Goal: Transaction & Acquisition: Purchase product/service

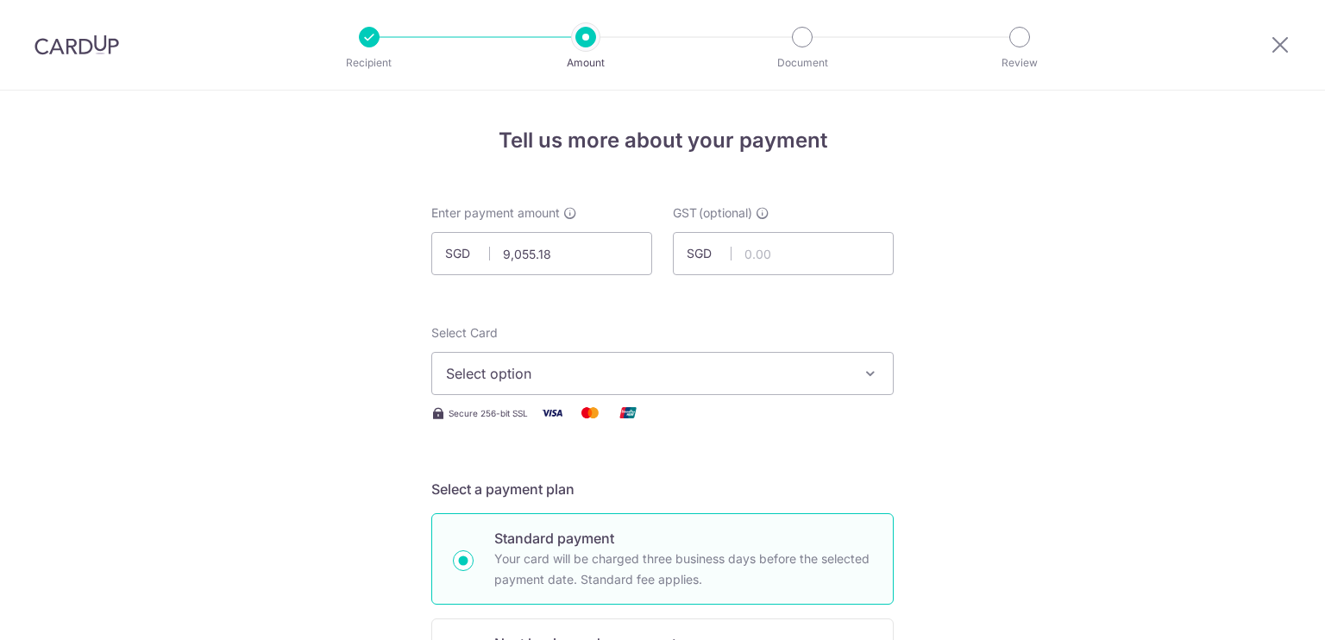
click at [109, 47] on img at bounding box center [77, 45] width 85 height 21
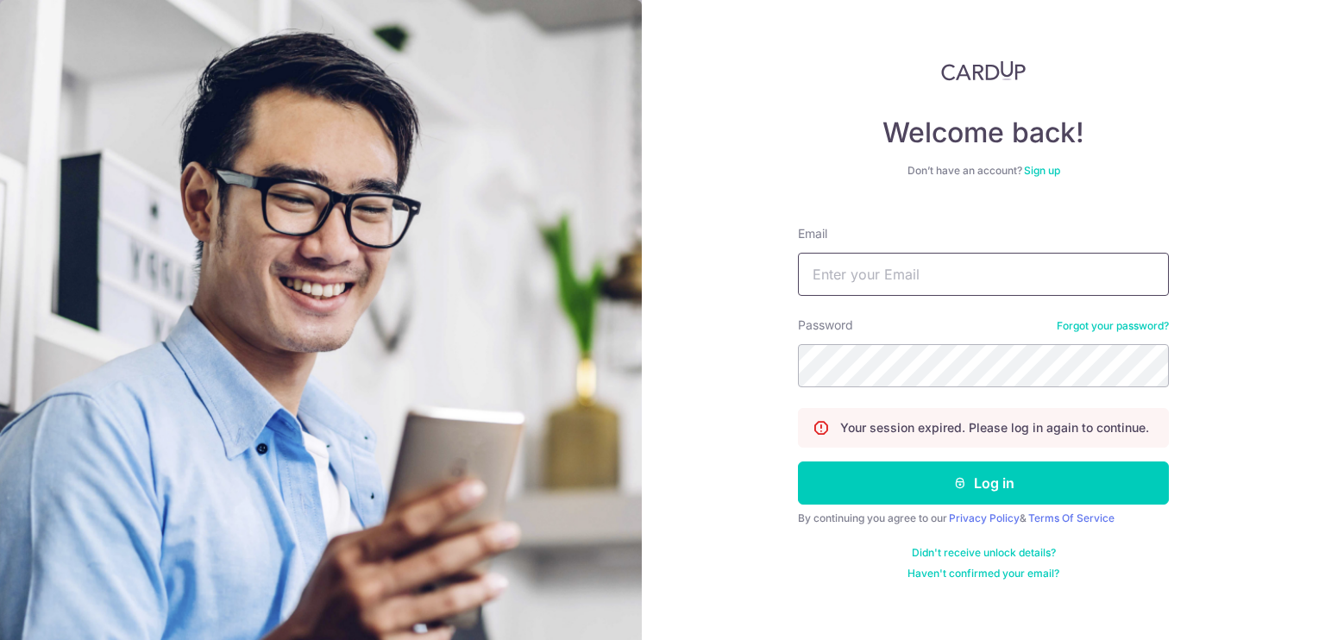
type input "[EMAIL_ADDRESS][DOMAIN_NAME]"
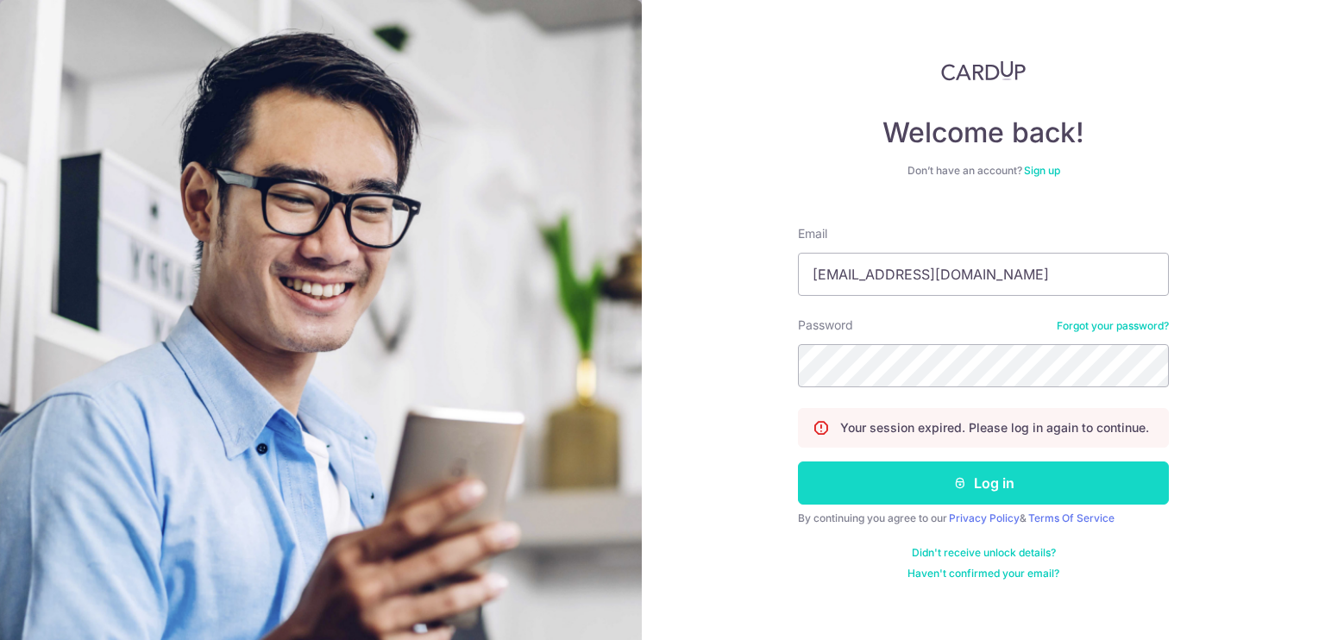
click at [953, 481] on icon "submit" at bounding box center [960, 483] width 14 height 14
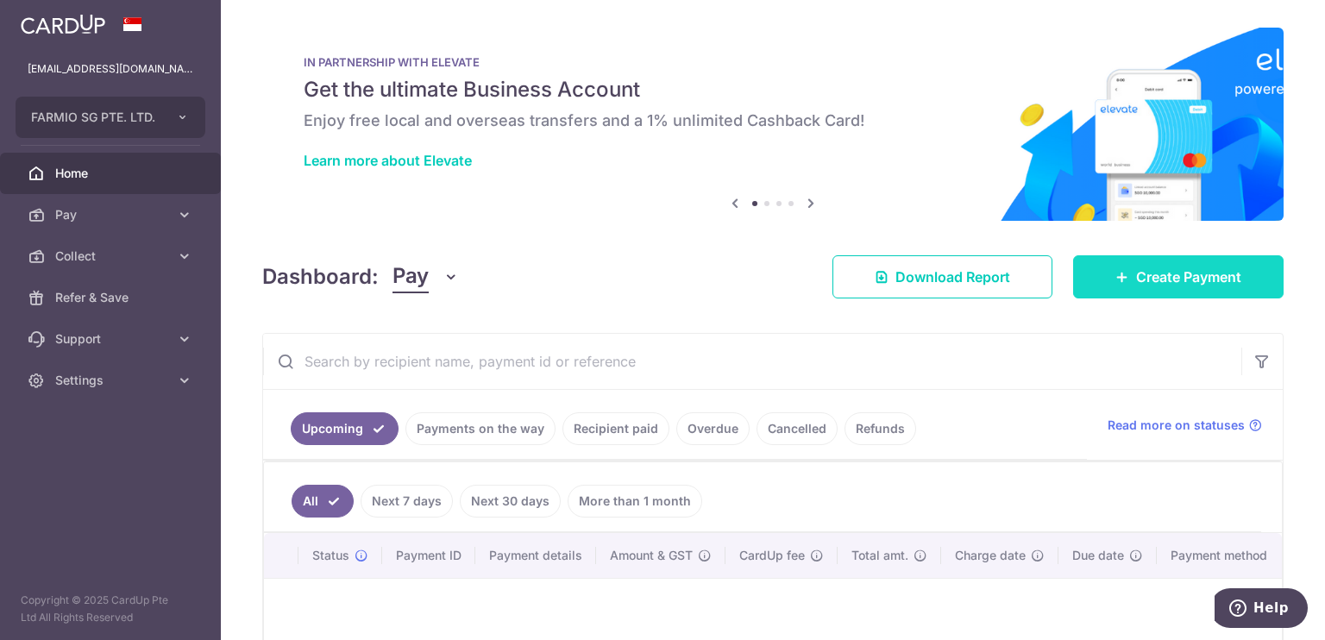
click at [1117, 265] on link "Create Payment" at bounding box center [1178, 276] width 210 height 43
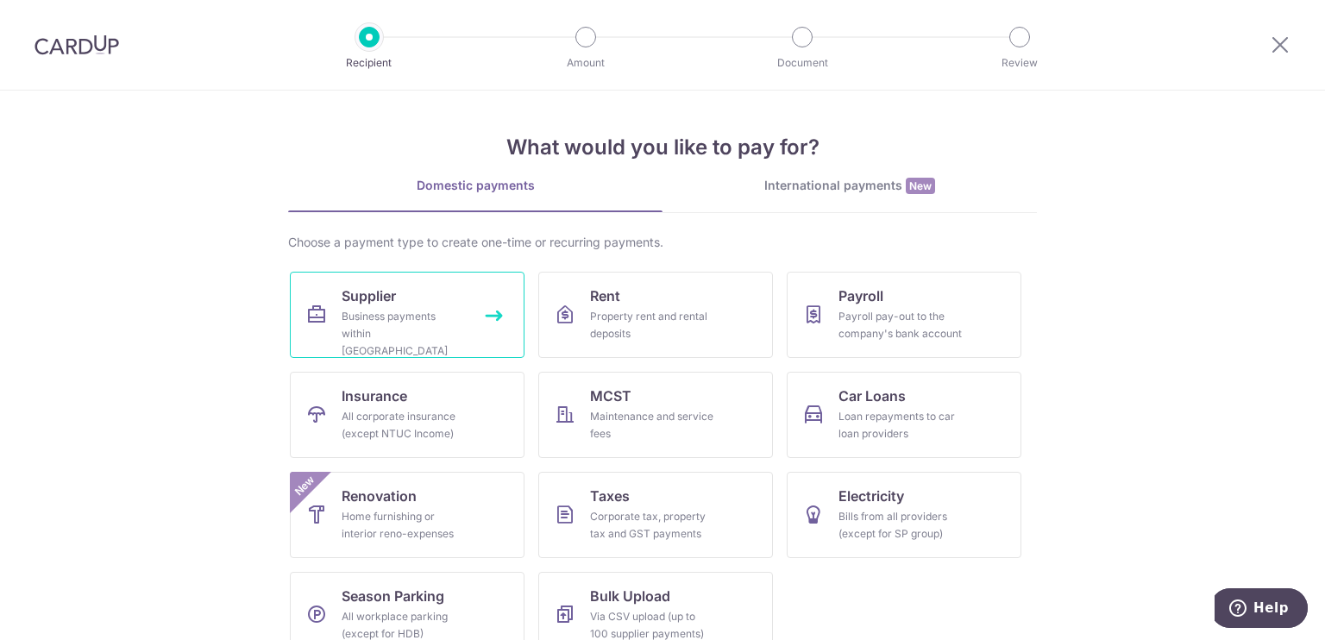
click at [484, 305] on link "Supplier Business payments within Singapore" at bounding box center [407, 315] width 235 height 86
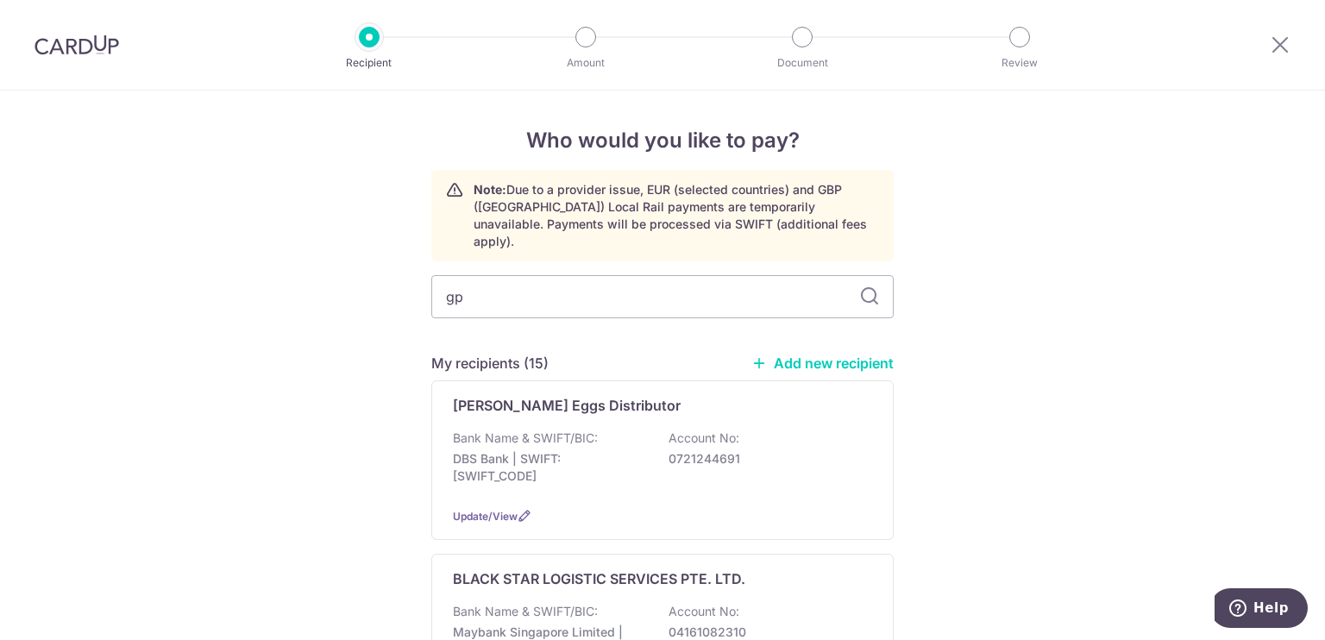
type input "gpo"
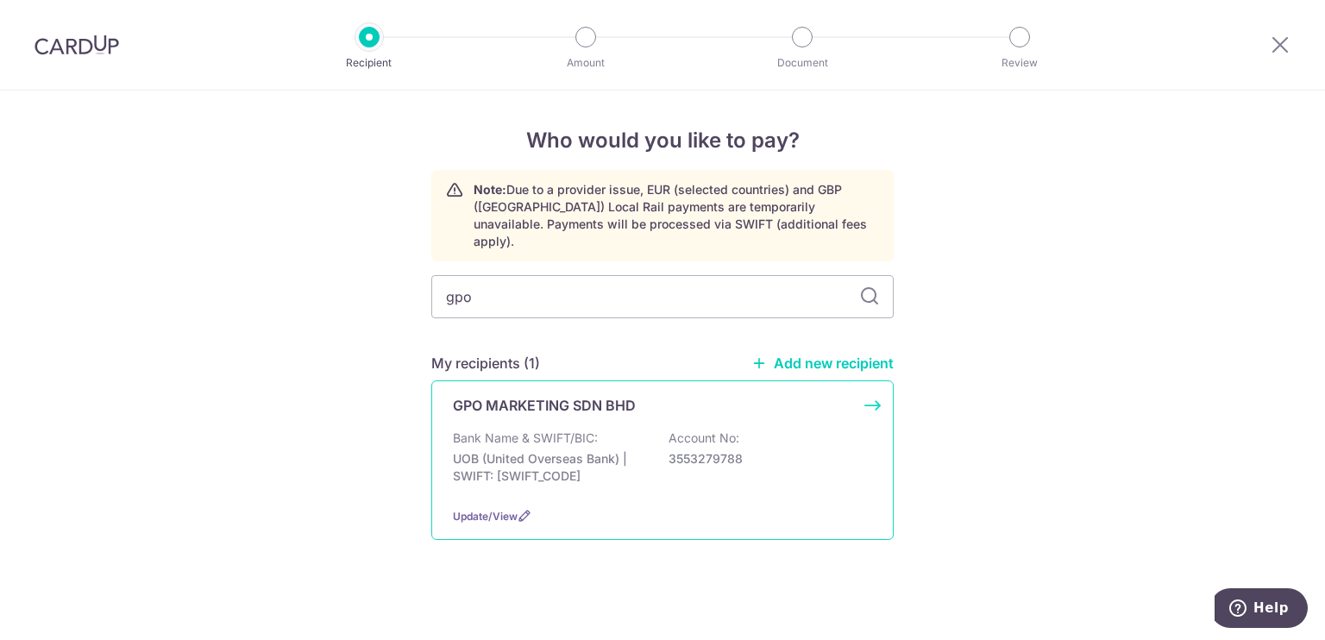
click at [518, 395] on p "GPO MARKETING SDN BHD" at bounding box center [544, 405] width 183 height 21
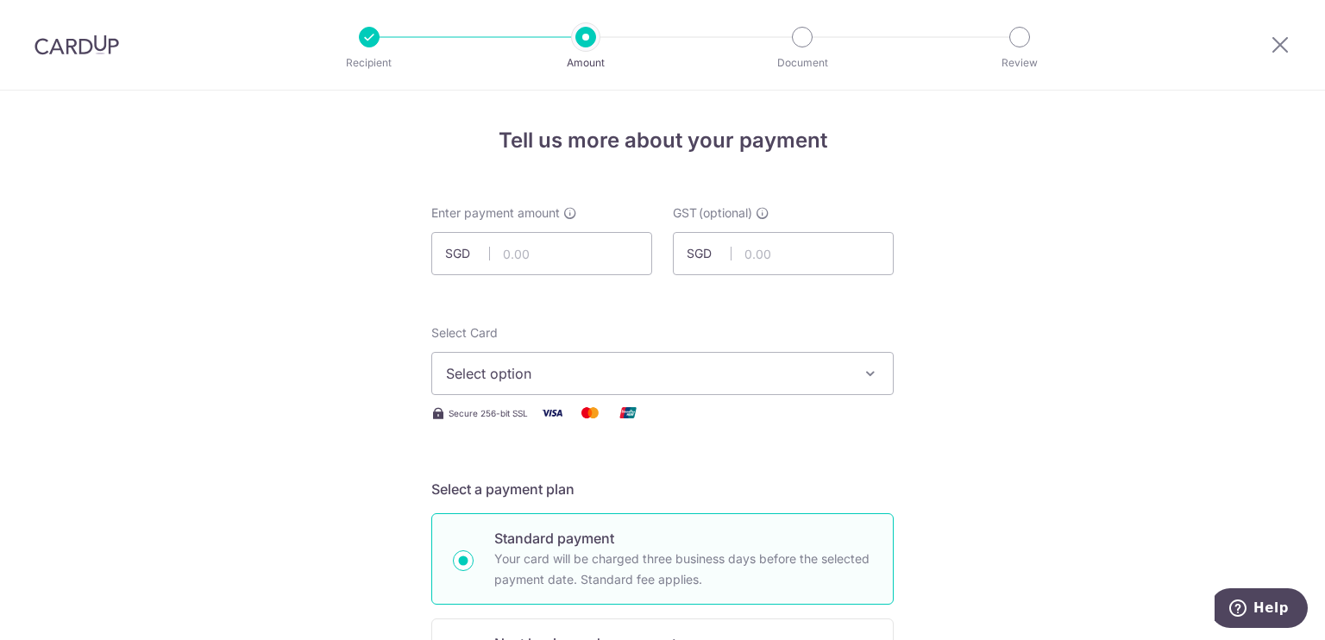
click at [531, 380] on span "Select option" at bounding box center [647, 373] width 402 height 21
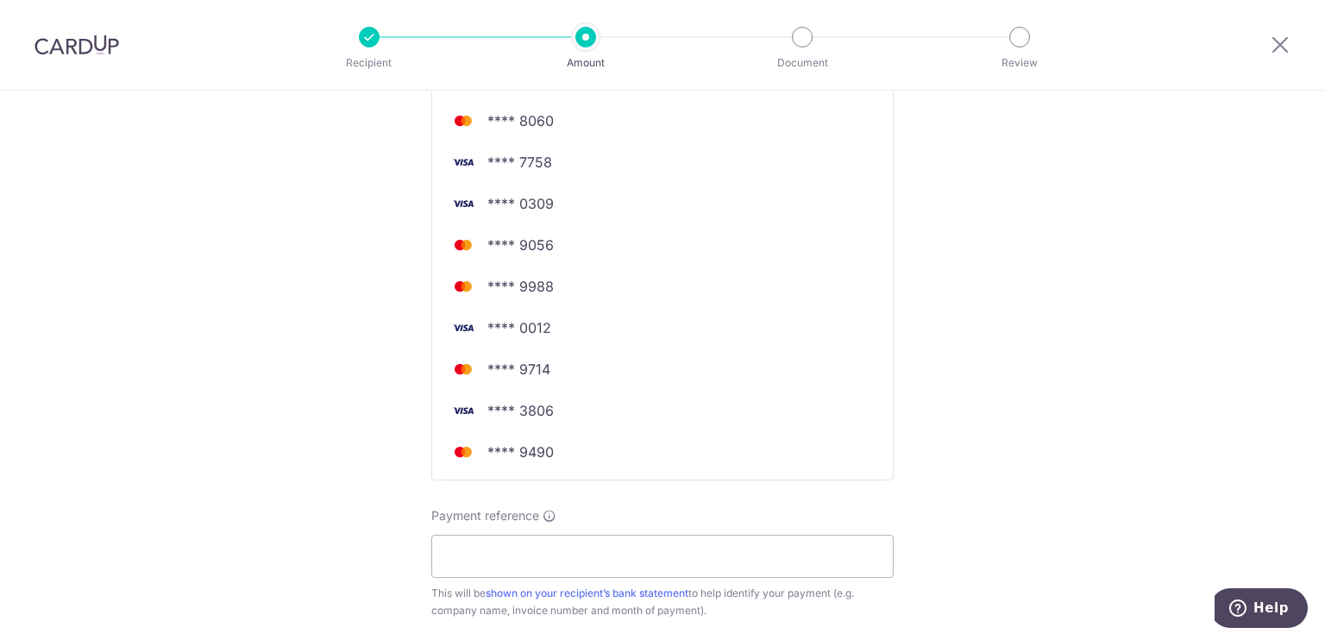
scroll to position [583, 0]
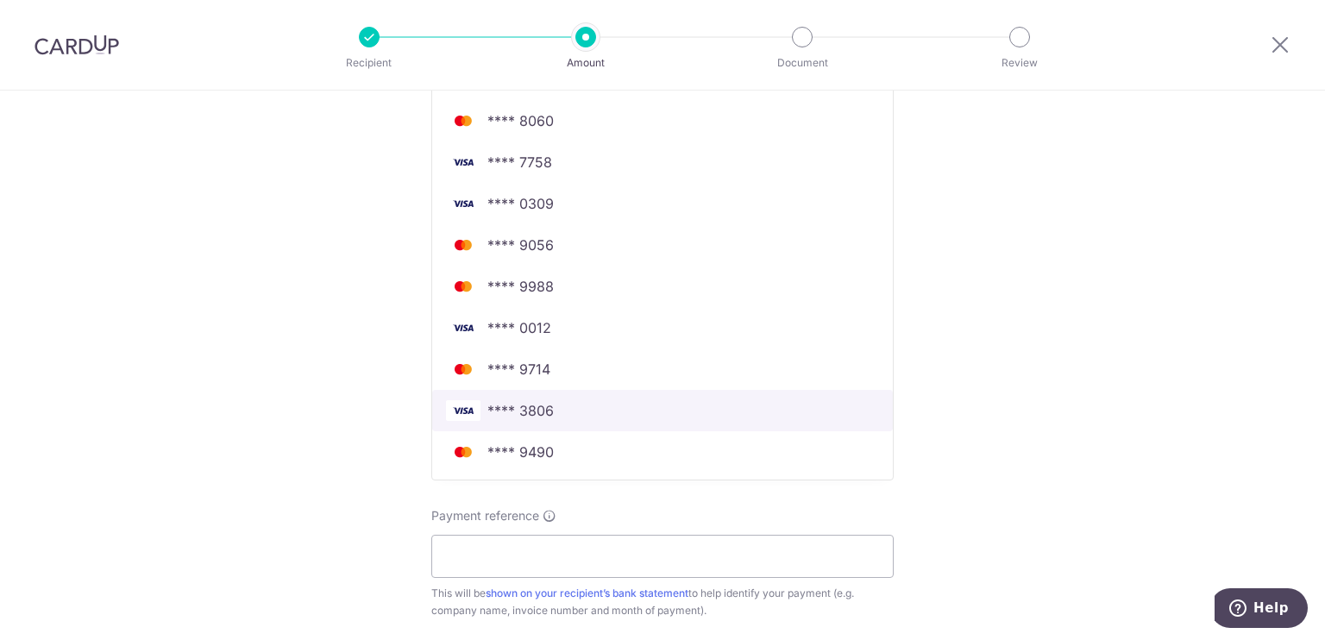
click at [532, 412] on span "**** 3806" at bounding box center [520, 410] width 66 height 21
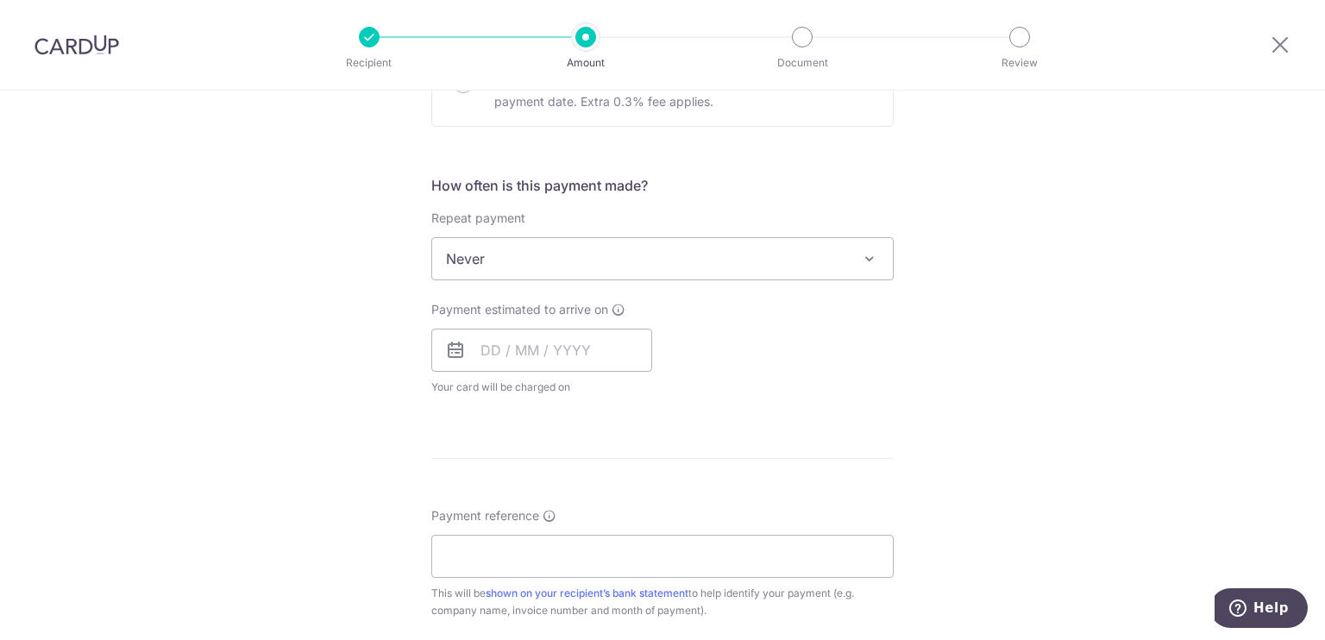
scroll to position [0, 0]
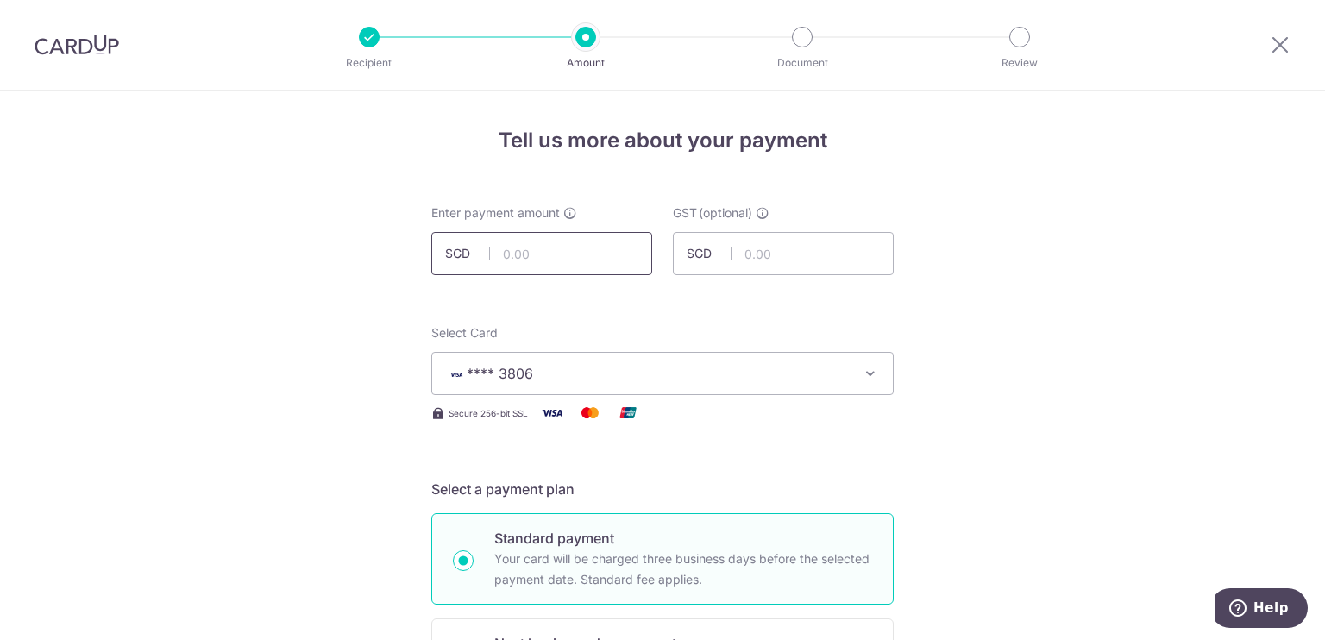
click at [617, 245] on input "text" at bounding box center [541, 253] width 221 height 43
click at [825, 341] on div "Select Card **** 3806 Add credit card Your Cards **** 1120 **** 8694 **** 1492 …" at bounding box center [662, 359] width 462 height 71
type input "6,804.00"
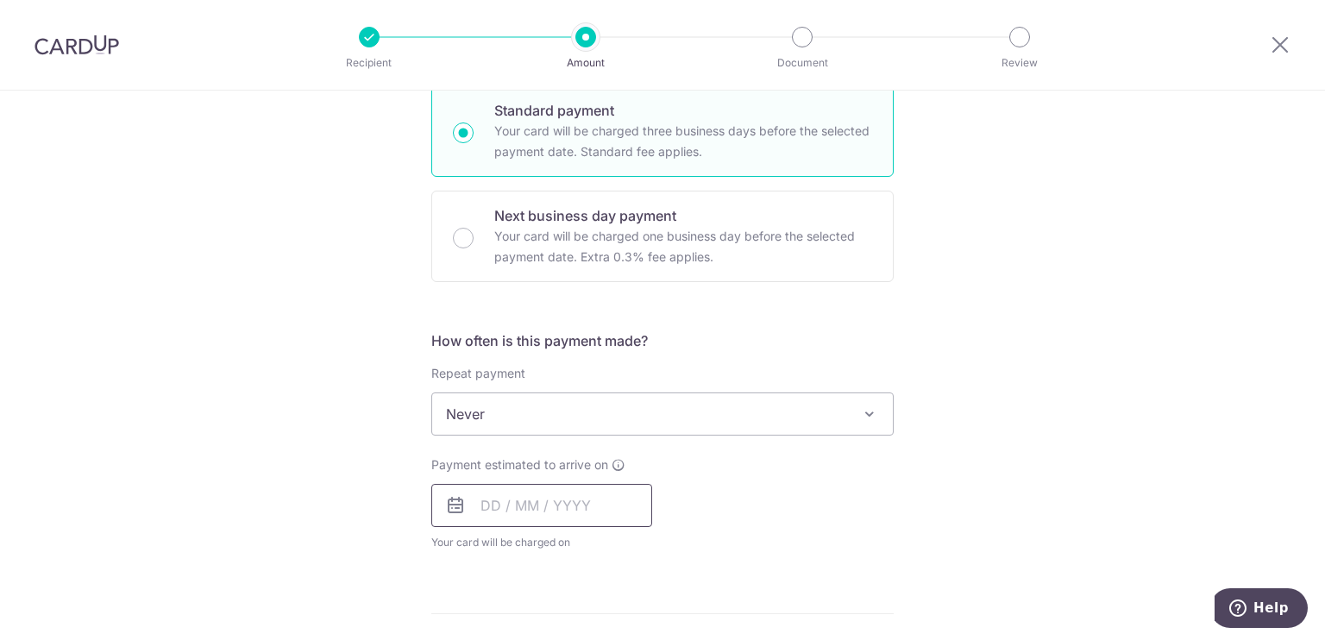
click at [538, 511] on input "text" at bounding box center [541, 505] width 221 height 43
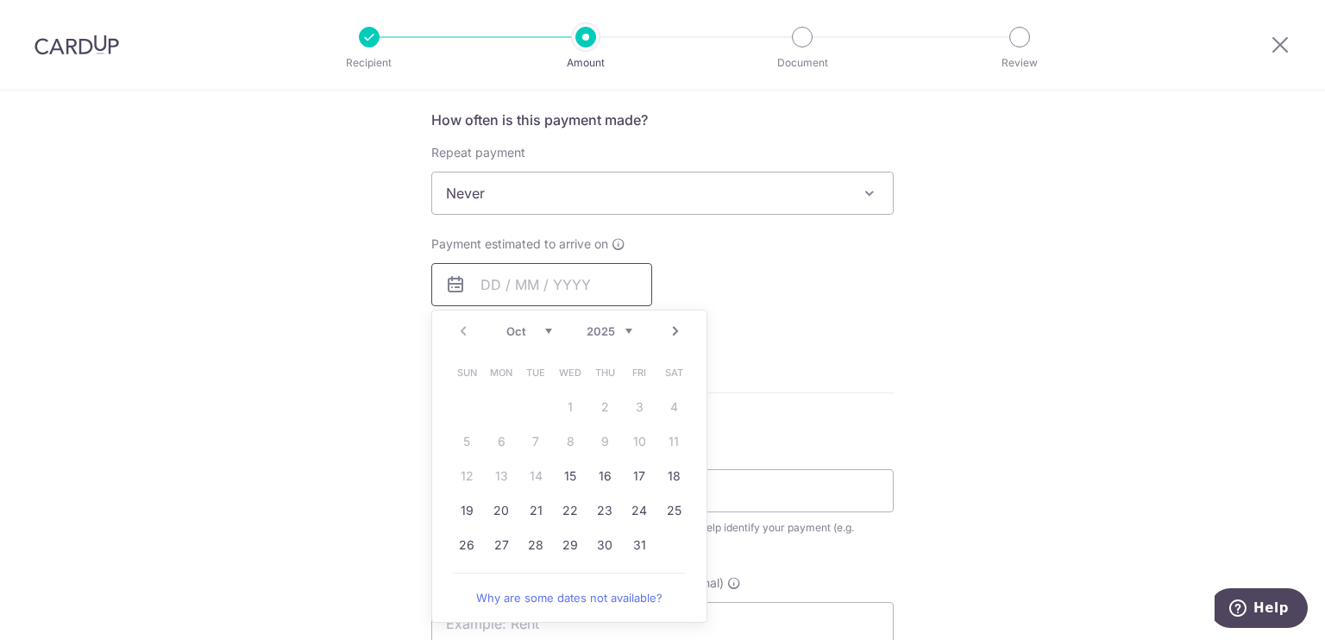
scroll to position [489, 0]
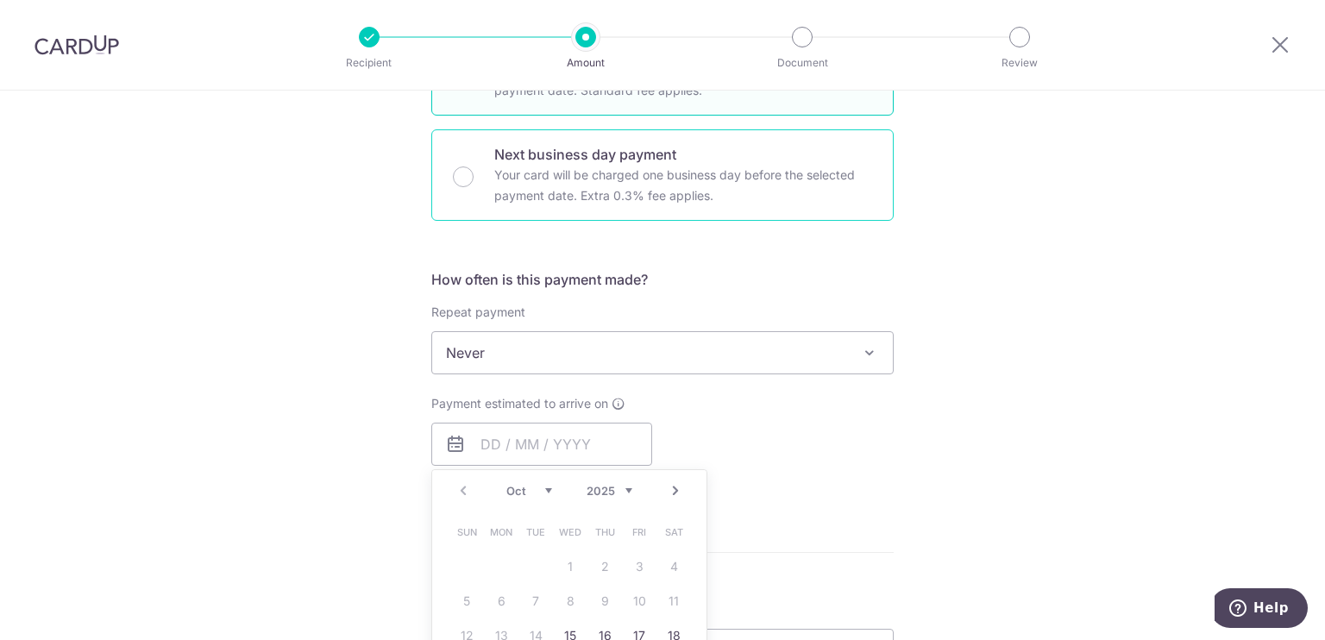
click at [549, 188] on p "Your card will be charged one business day before the selected payment date. Ex…" at bounding box center [683, 185] width 378 height 41
click at [474, 187] on input "Next business day payment Your card will be charged one business day before the…" at bounding box center [463, 176] width 21 height 21
radio input "false"
radio input "true"
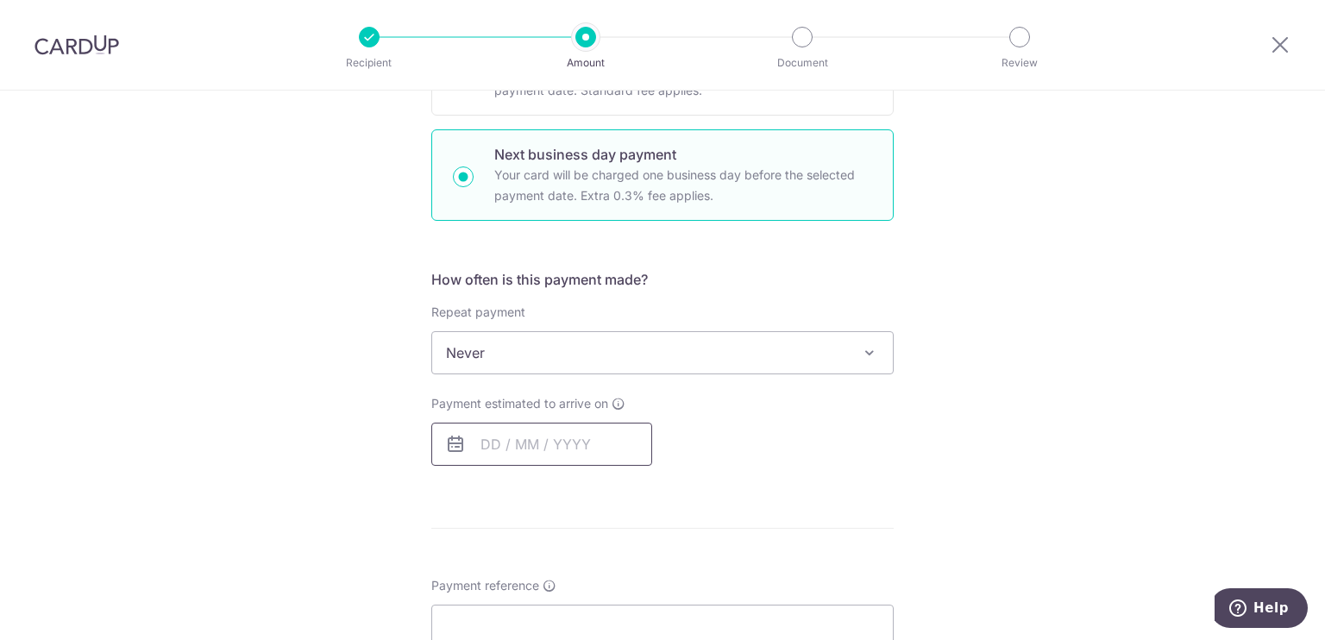
click at [524, 457] on input "text" at bounding box center [541, 444] width 221 height 43
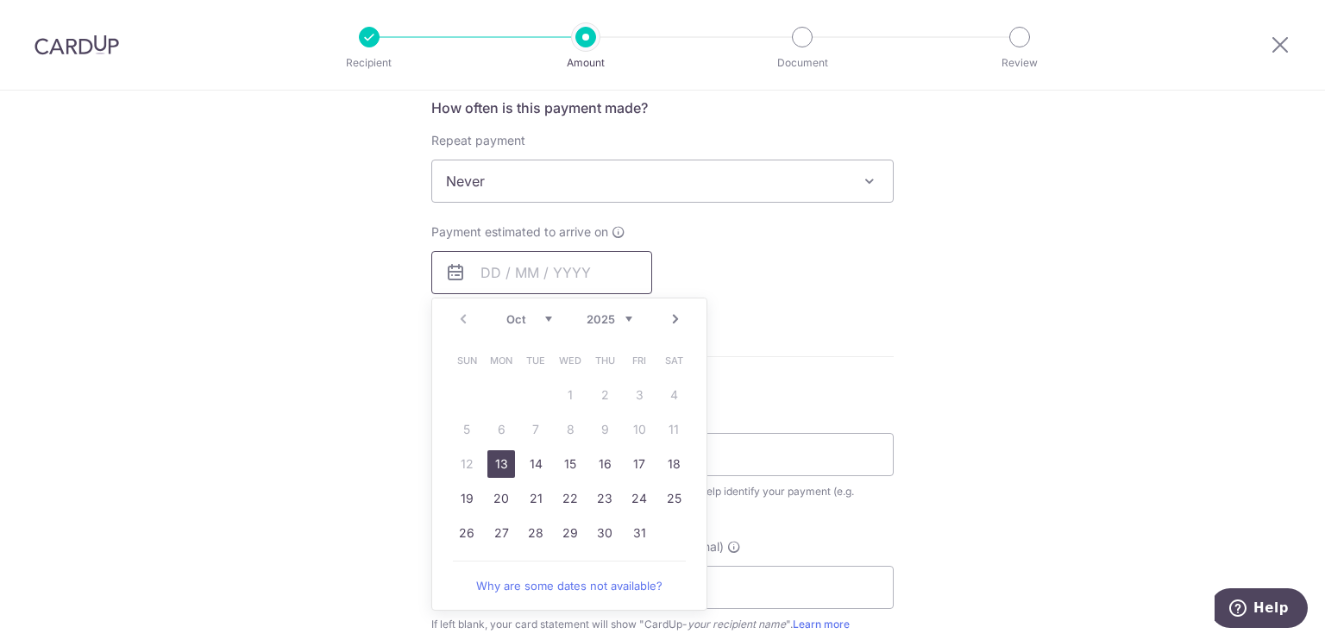
scroll to position [652, 0]
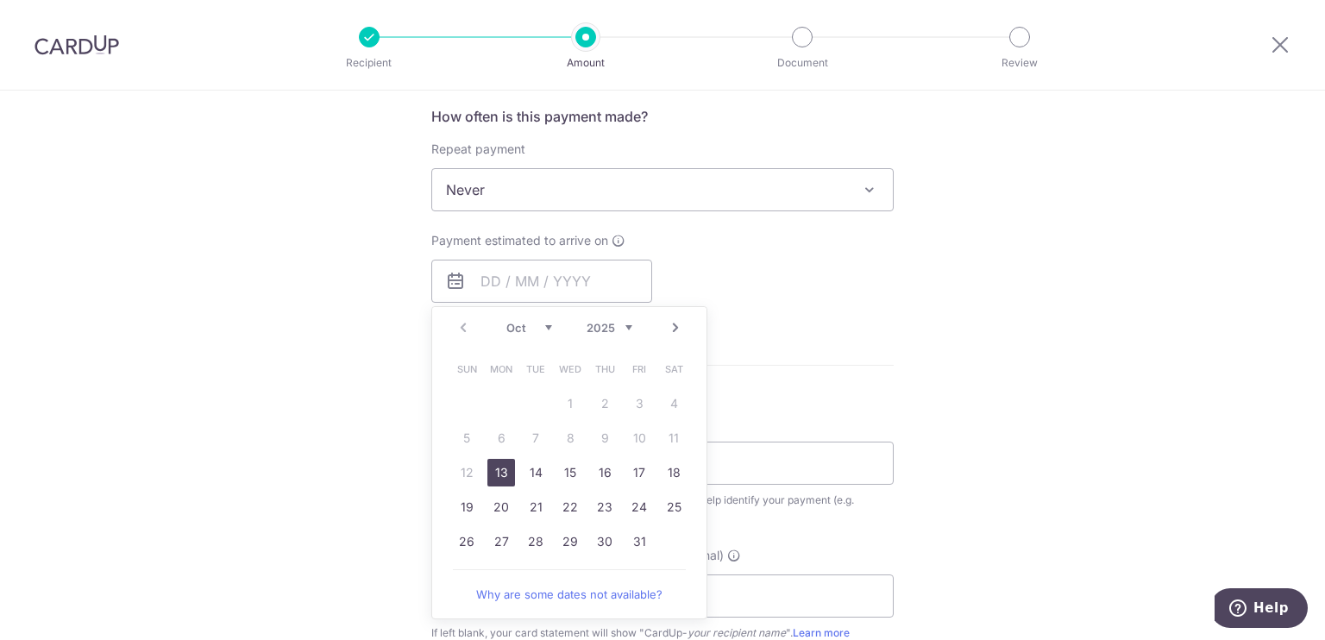
click at [494, 475] on link "13" at bounding box center [501, 473] width 28 height 28
type input "13/10/2025"
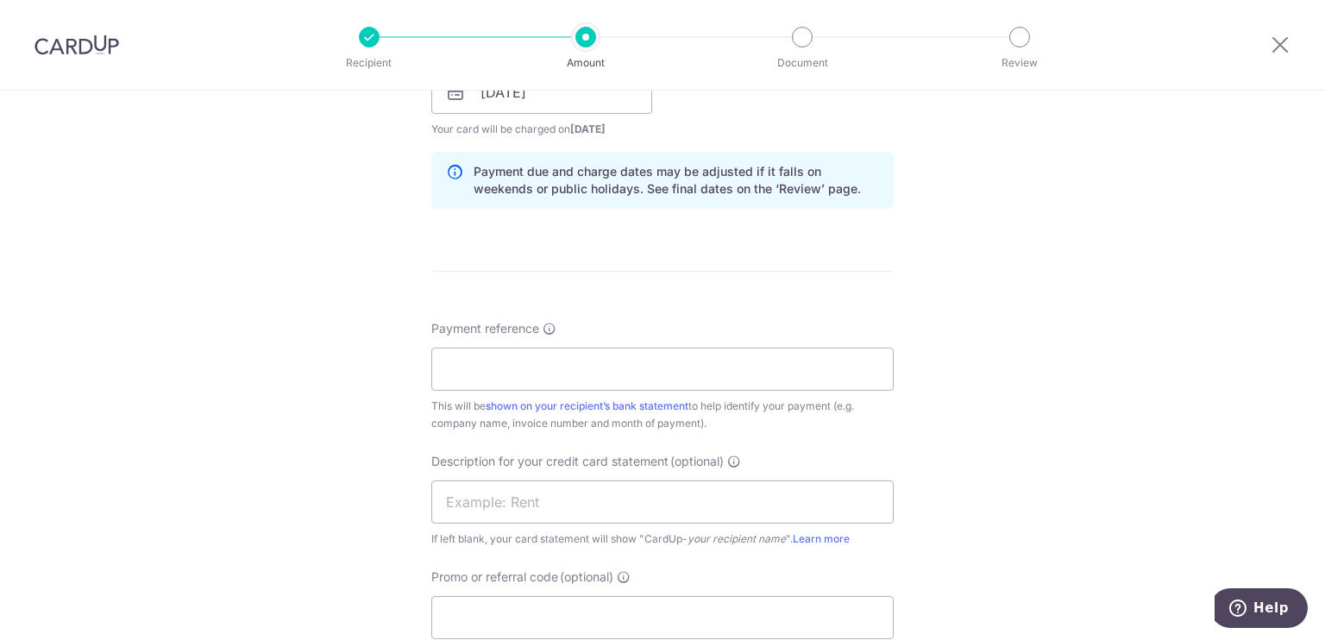
scroll to position [849, 0]
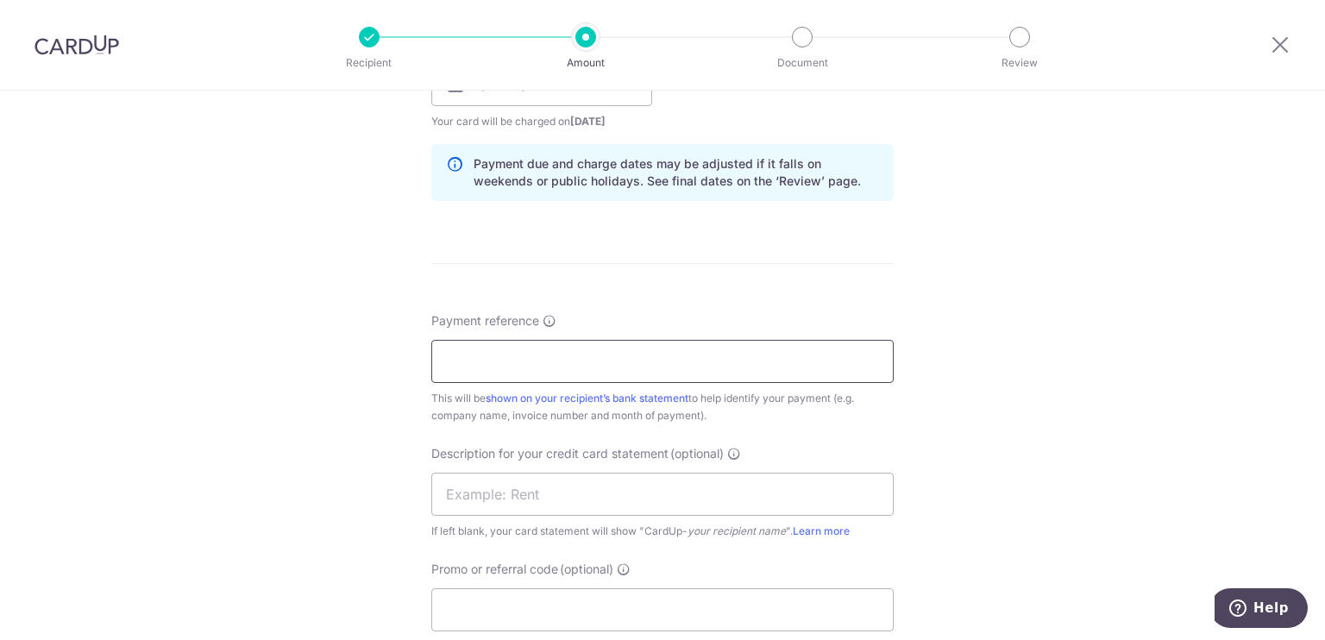
click at [627, 366] on input "Payment reference" at bounding box center [662, 361] width 462 height 43
paste input "GPO2510/0051"
click at [512, 365] on input "GPO2510/0051" at bounding box center [662, 361] width 462 height 43
type input "GPO25100051"
click at [482, 499] on input "text" at bounding box center [662, 494] width 462 height 43
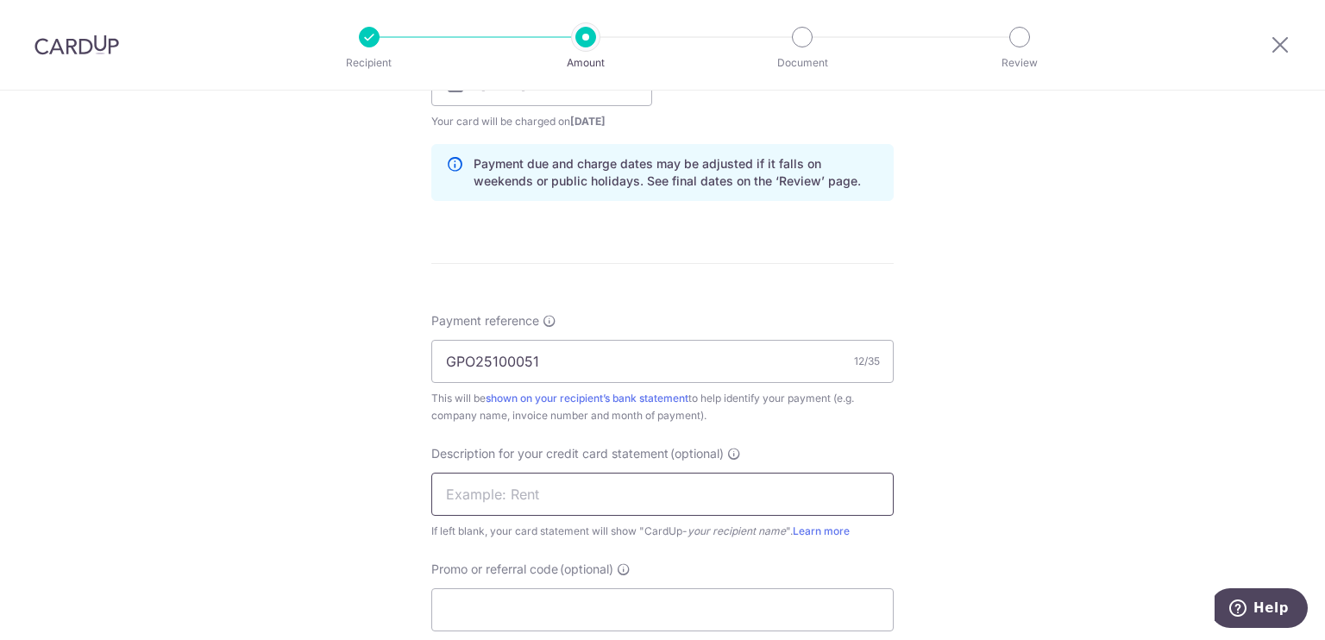
paste input "GPO2510/0051"
click at [514, 496] on input "GPO2510/0051" at bounding box center [662, 494] width 462 height 43
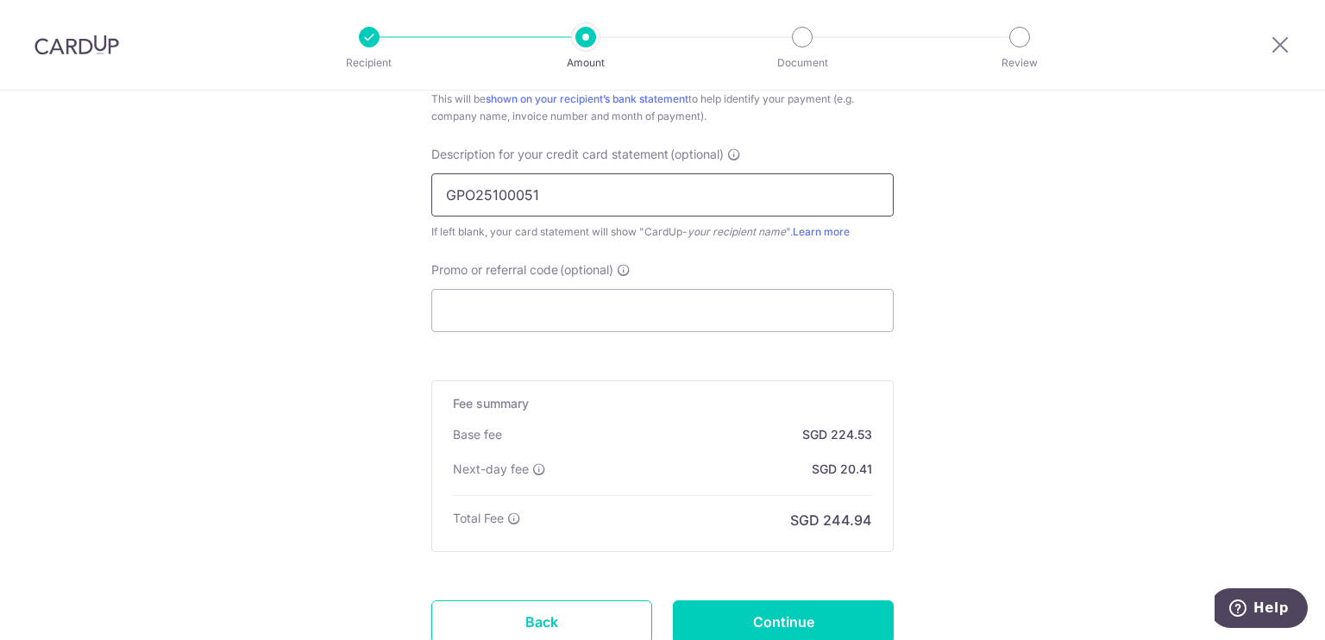
scroll to position [1277, 0]
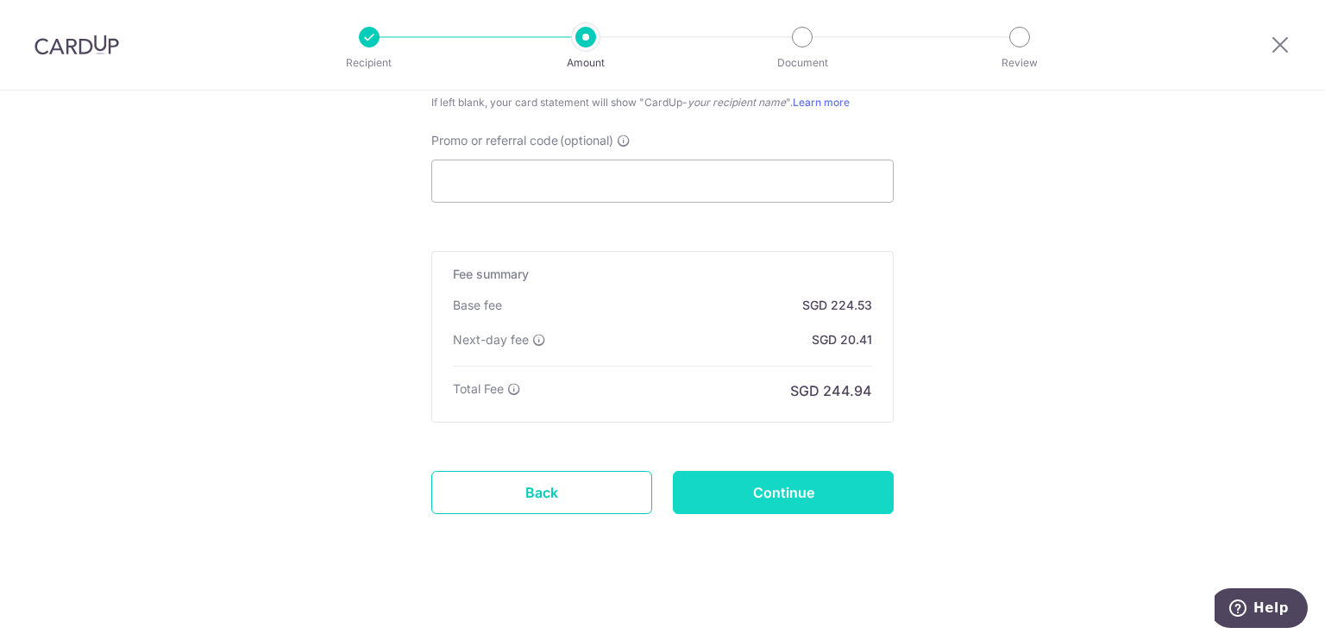
type input "GPO25100051"
click at [759, 501] on input "Continue" at bounding box center [783, 492] width 221 height 43
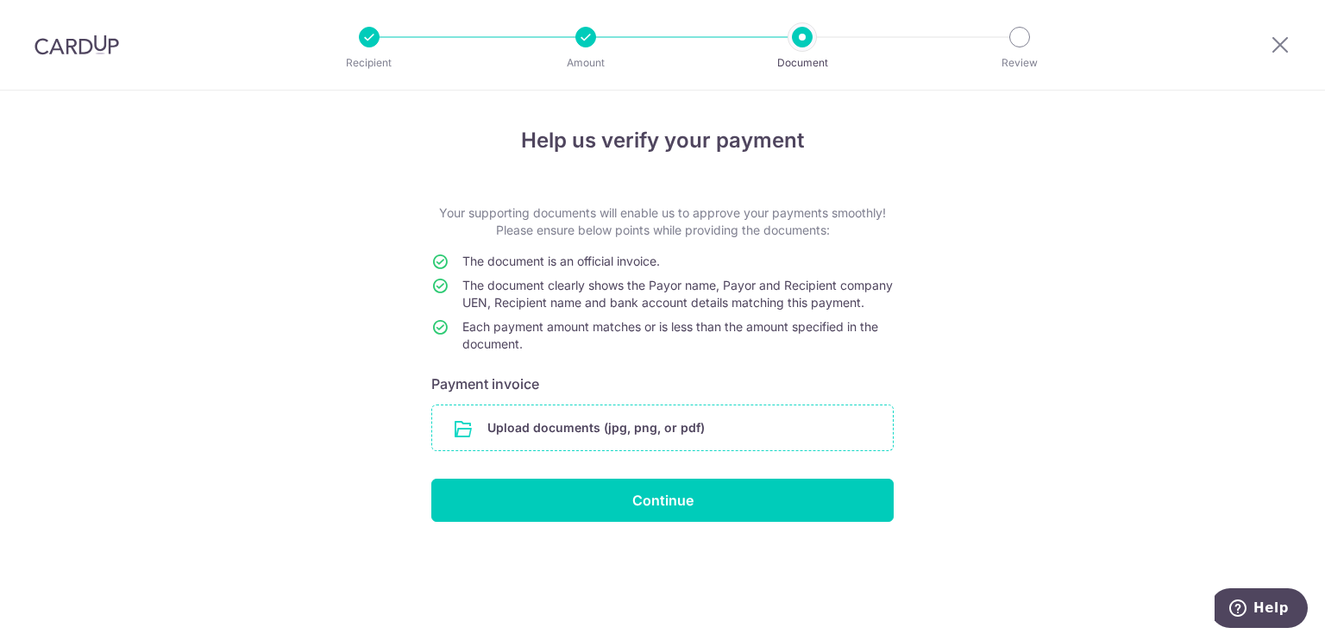
click at [613, 423] on input "file" at bounding box center [662, 427] width 461 height 45
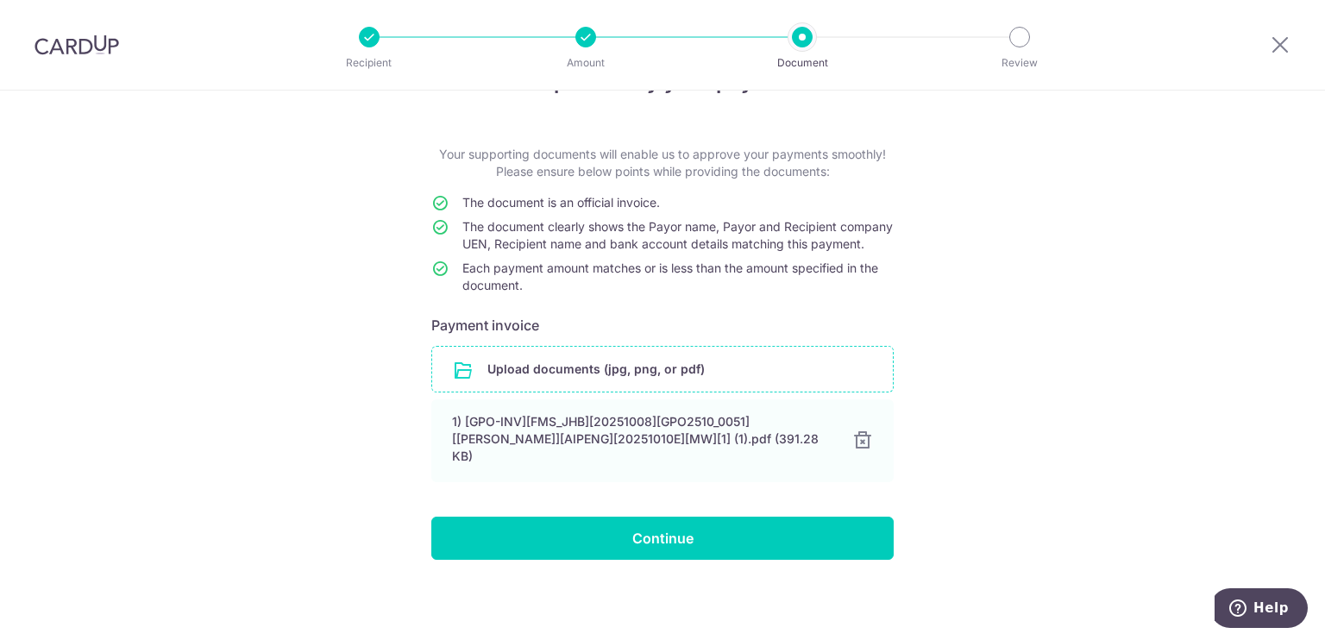
scroll to position [52, 0]
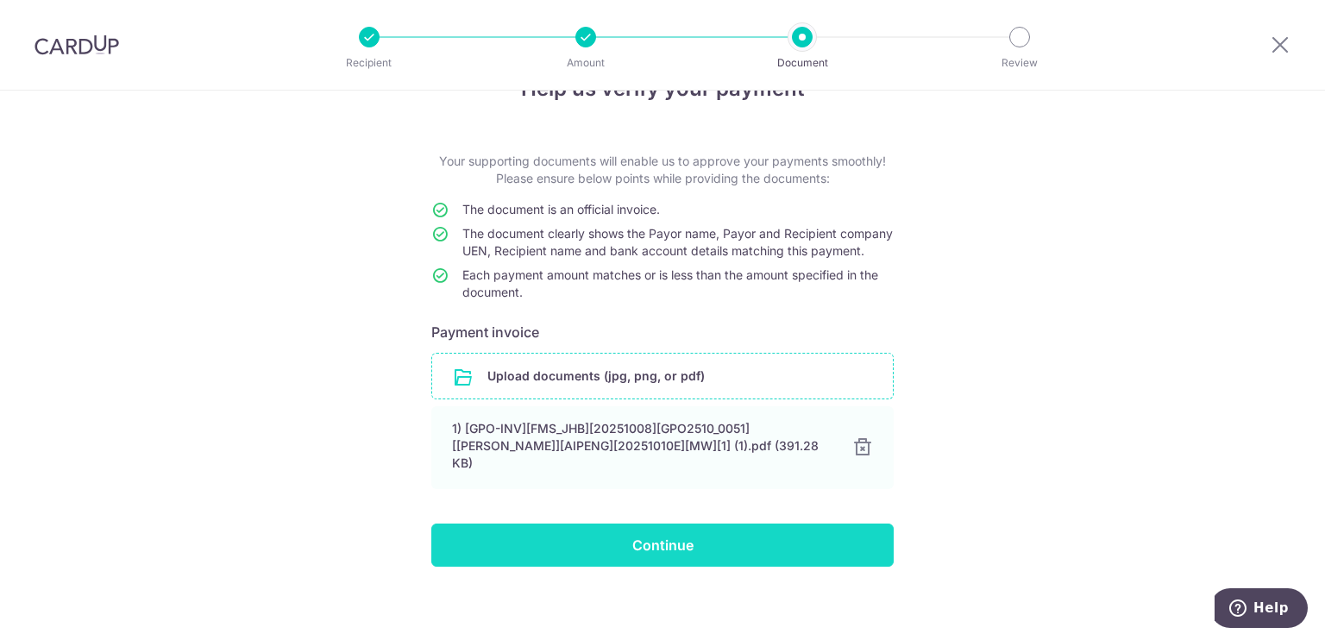
click at [676, 547] on input "Continue" at bounding box center [662, 545] width 462 height 43
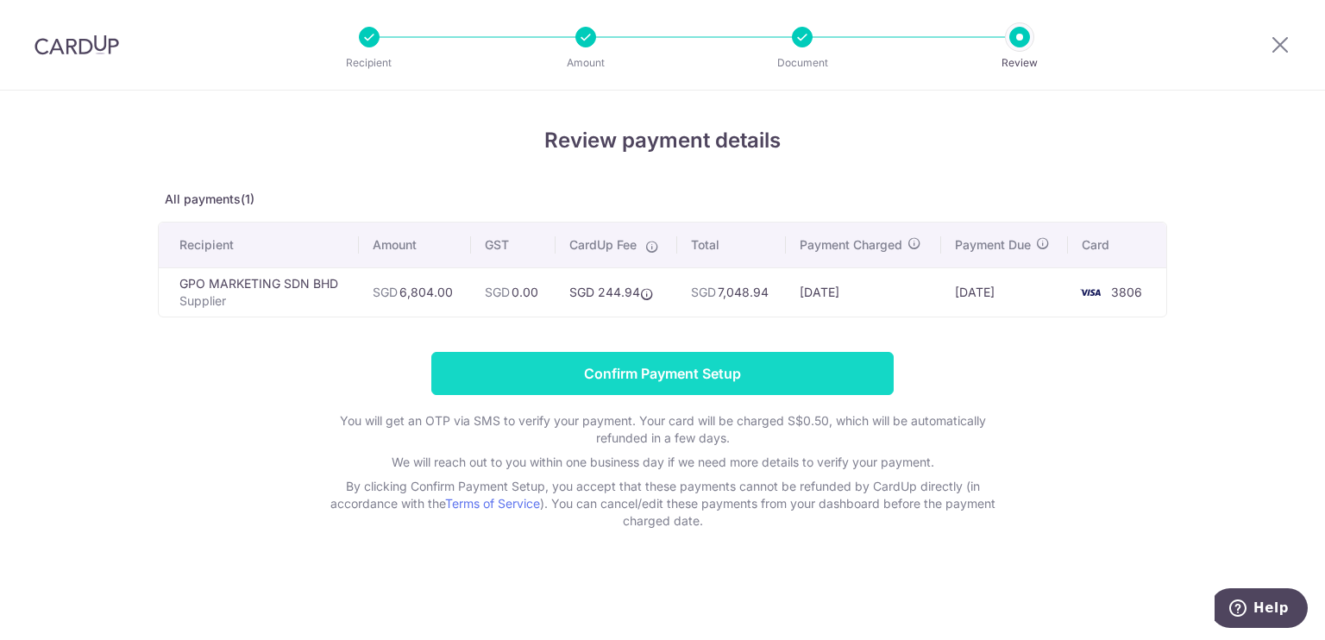
click at [668, 373] on input "Confirm Payment Setup" at bounding box center [662, 373] width 462 height 43
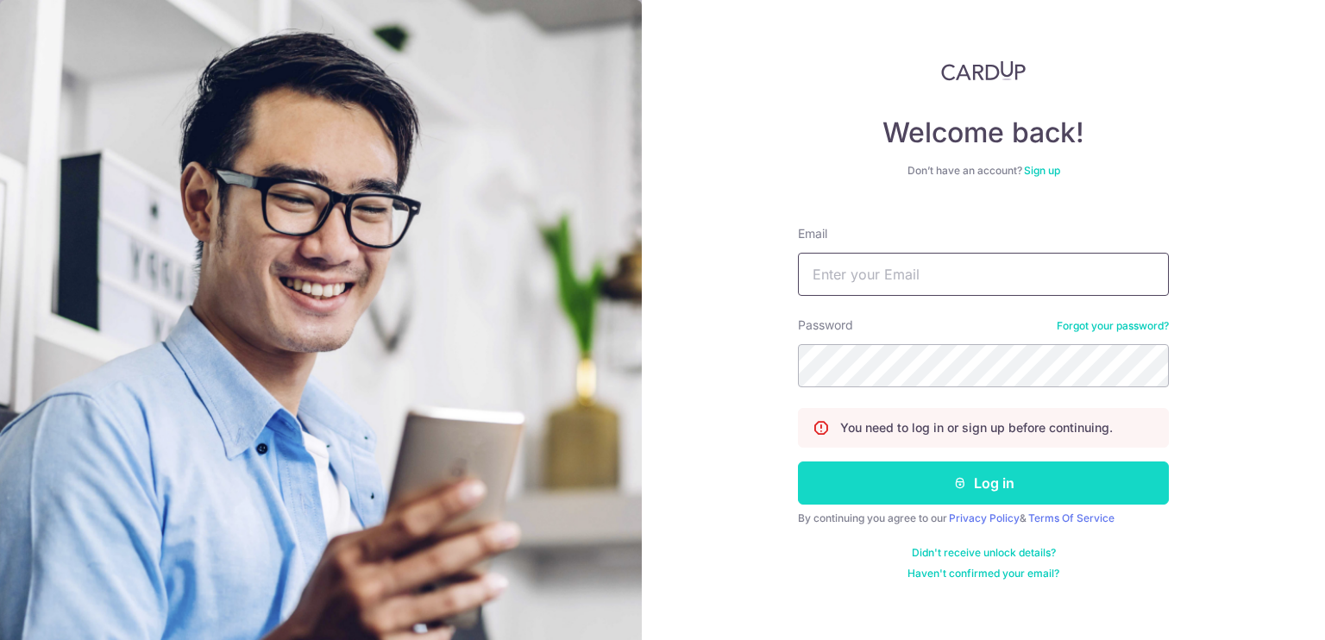
type input "[EMAIL_ADDRESS][DOMAIN_NAME]"
click at [883, 473] on button "Log in" at bounding box center [983, 482] width 371 height 43
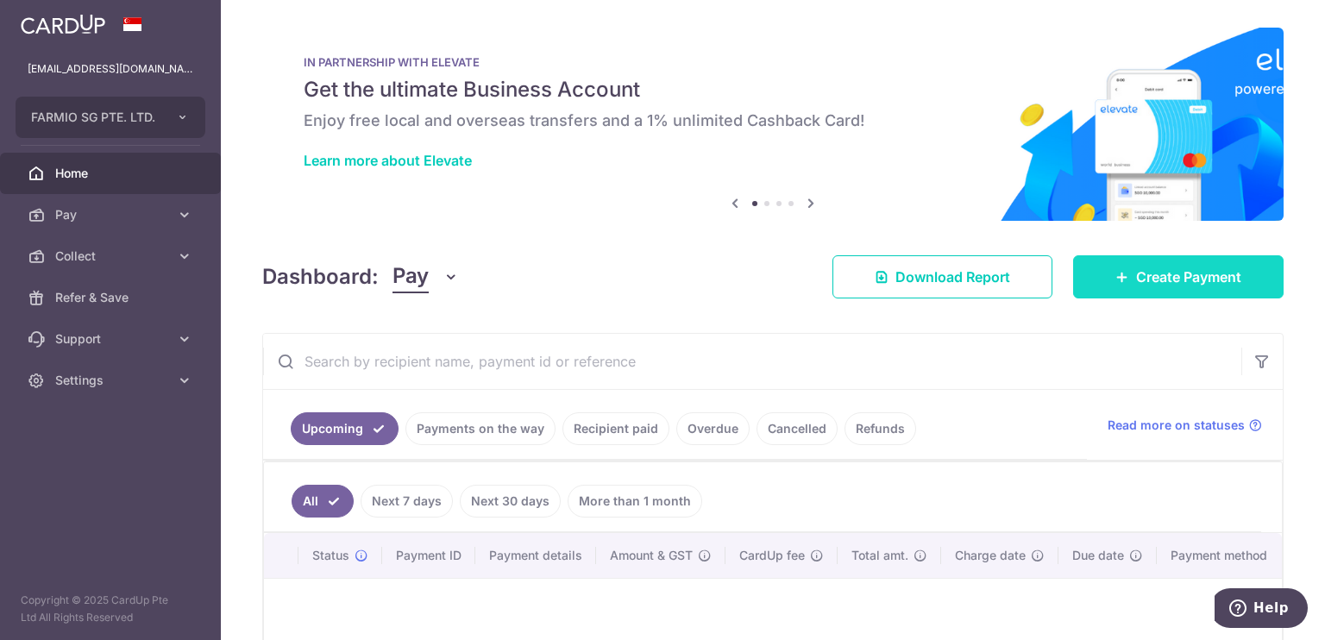
click at [1115, 279] on icon at bounding box center [1122, 277] width 14 height 14
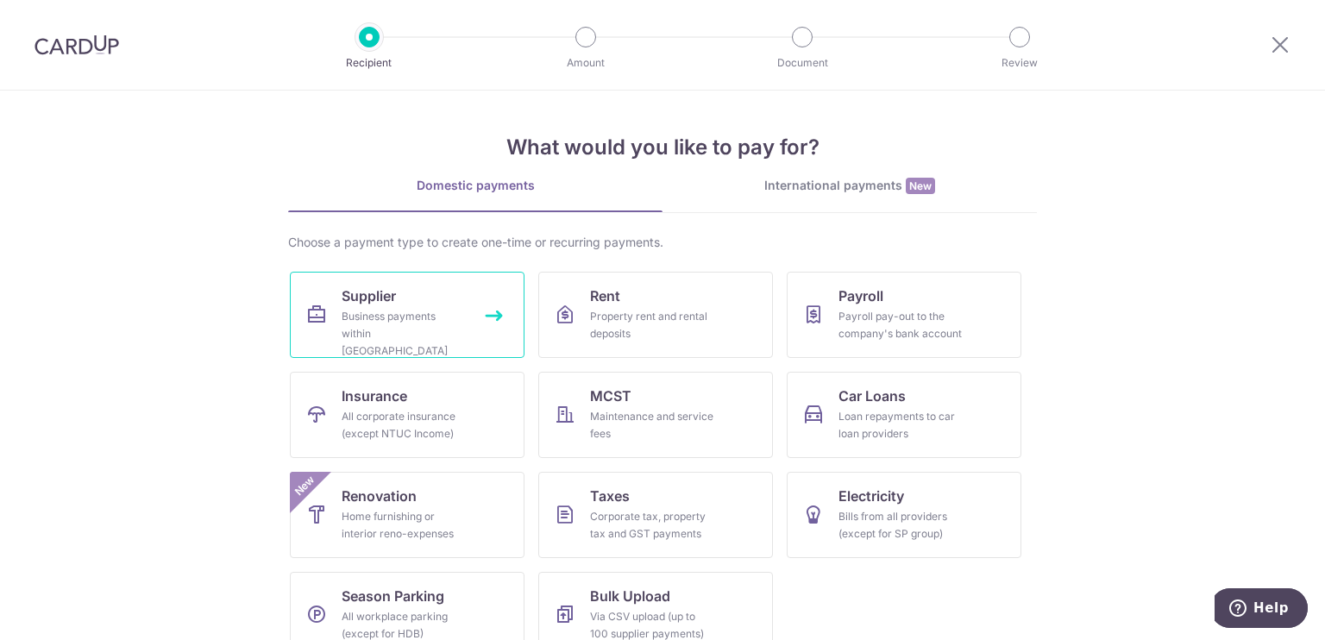
click at [490, 277] on link "Supplier Business payments within Singapore" at bounding box center [407, 315] width 235 height 86
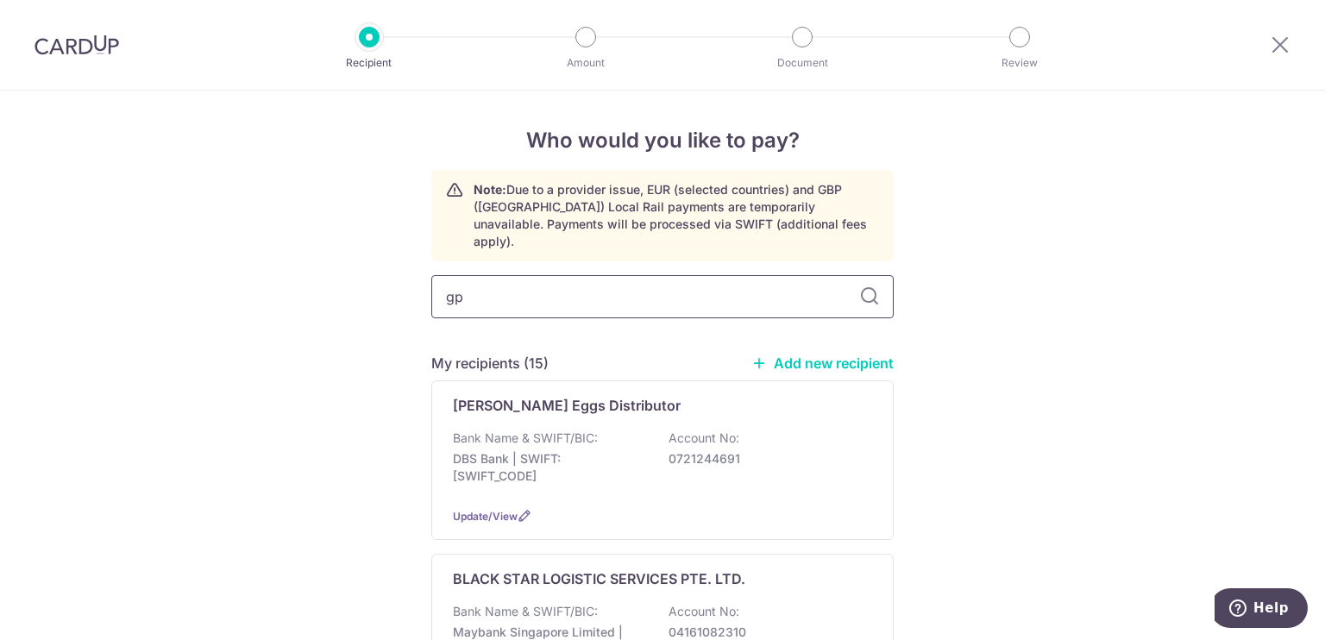
type input "gpo"
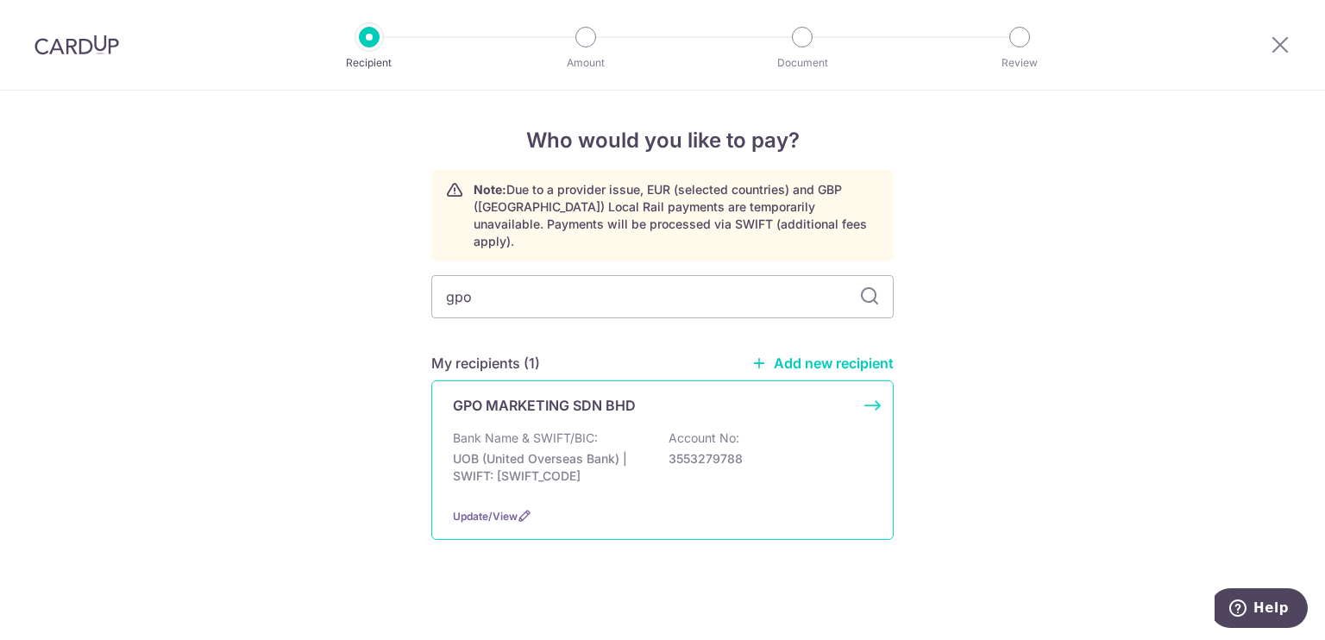
click at [543, 395] on p "GPO MARKETING SDN BHD" at bounding box center [544, 405] width 183 height 21
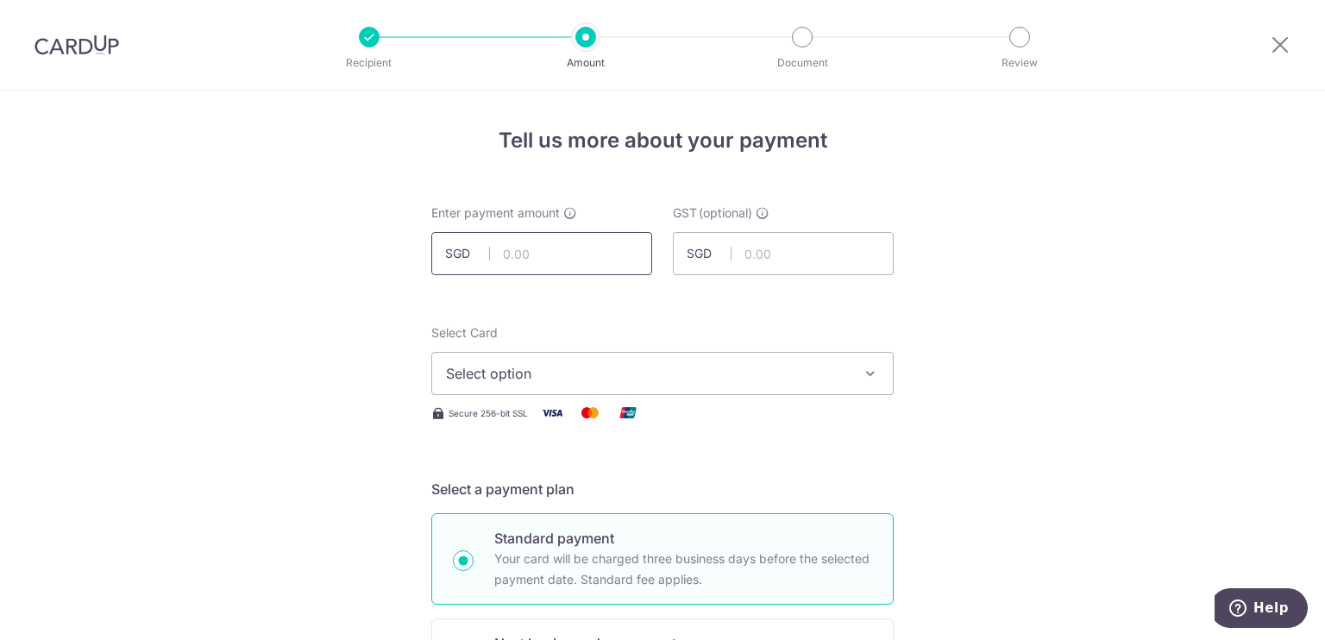
click at [584, 249] on input "text" at bounding box center [541, 253] width 221 height 43
type input "6,804.00"
click at [472, 375] on span "Select option" at bounding box center [647, 373] width 402 height 21
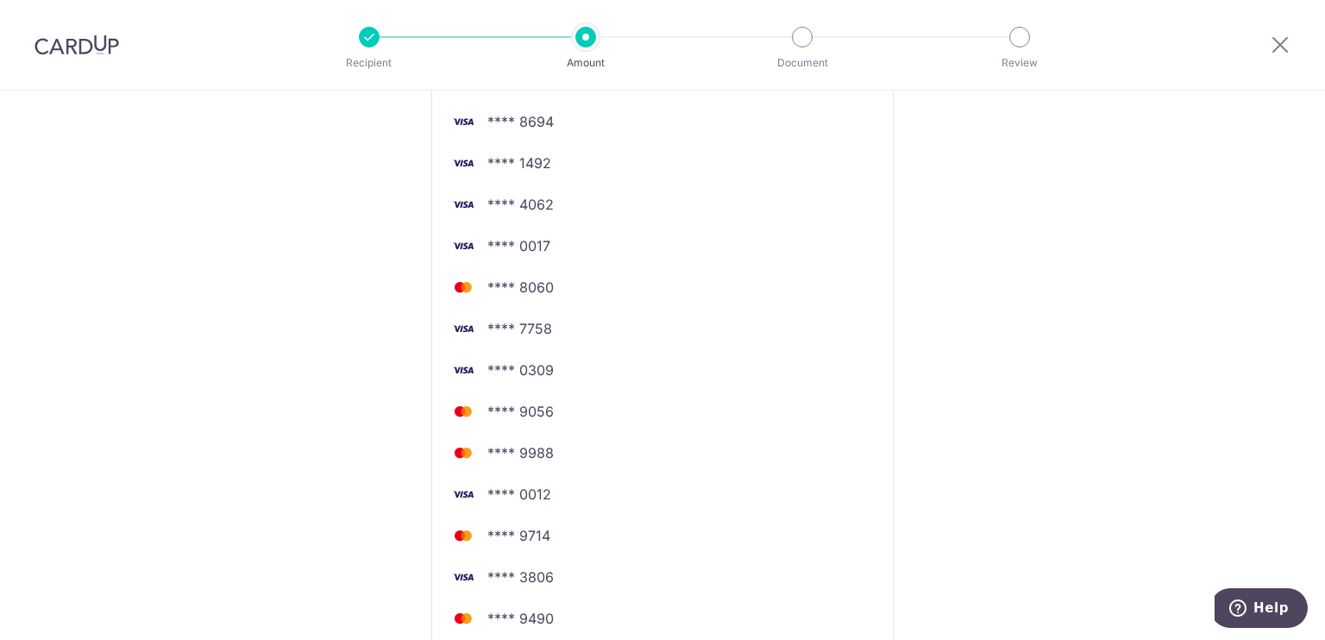
scroll to position [668, 0]
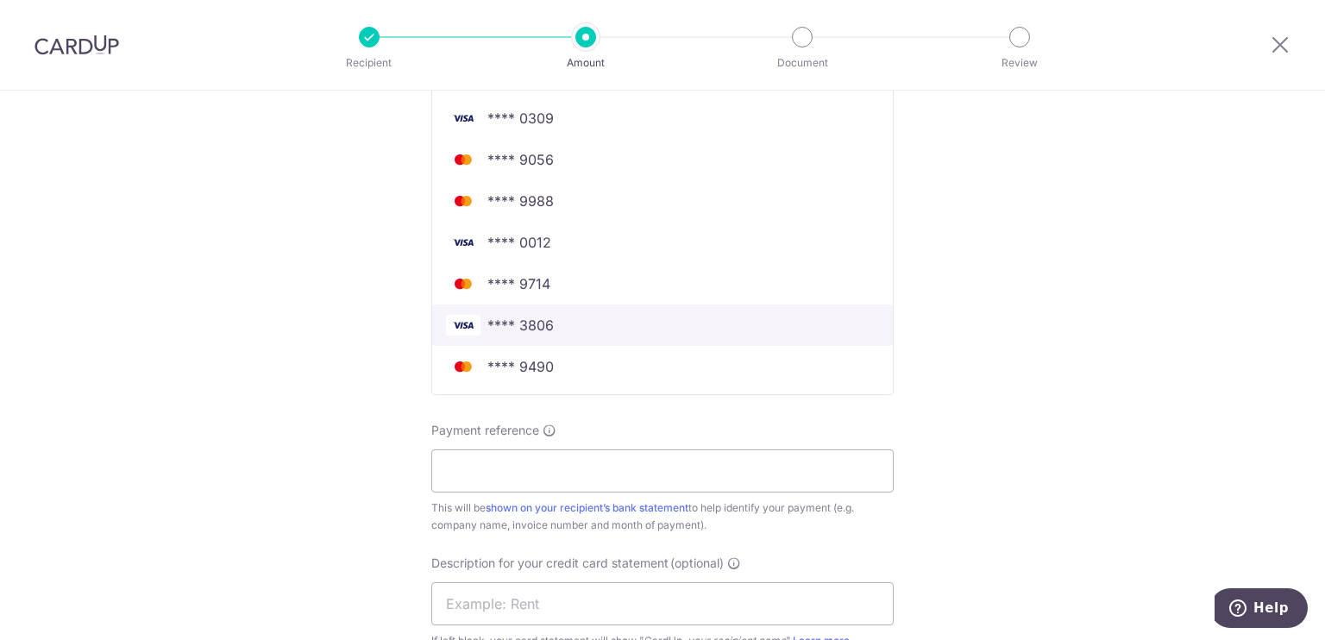
click at [509, 325] on span "**** 3806" at bounding box center [520, 325] width 66 height 21
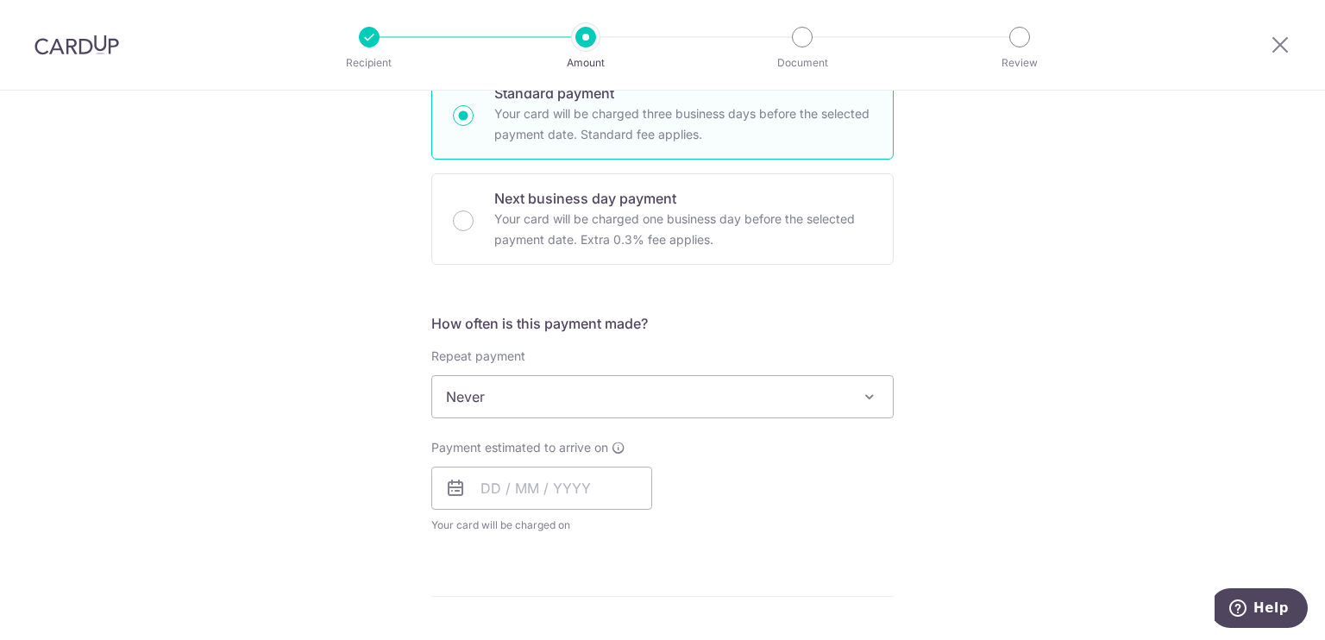
scroll to position [444, 0]
click at [533, 202] on p "Next business day payment" at bounding box center [683, 199] width 378 height 21
click at [474, 211] on input "Next business day payment Your card will be charged one business day before the…" at bounding box center [463, 221] width 21 height 21
radio input "false"
radio input "true"
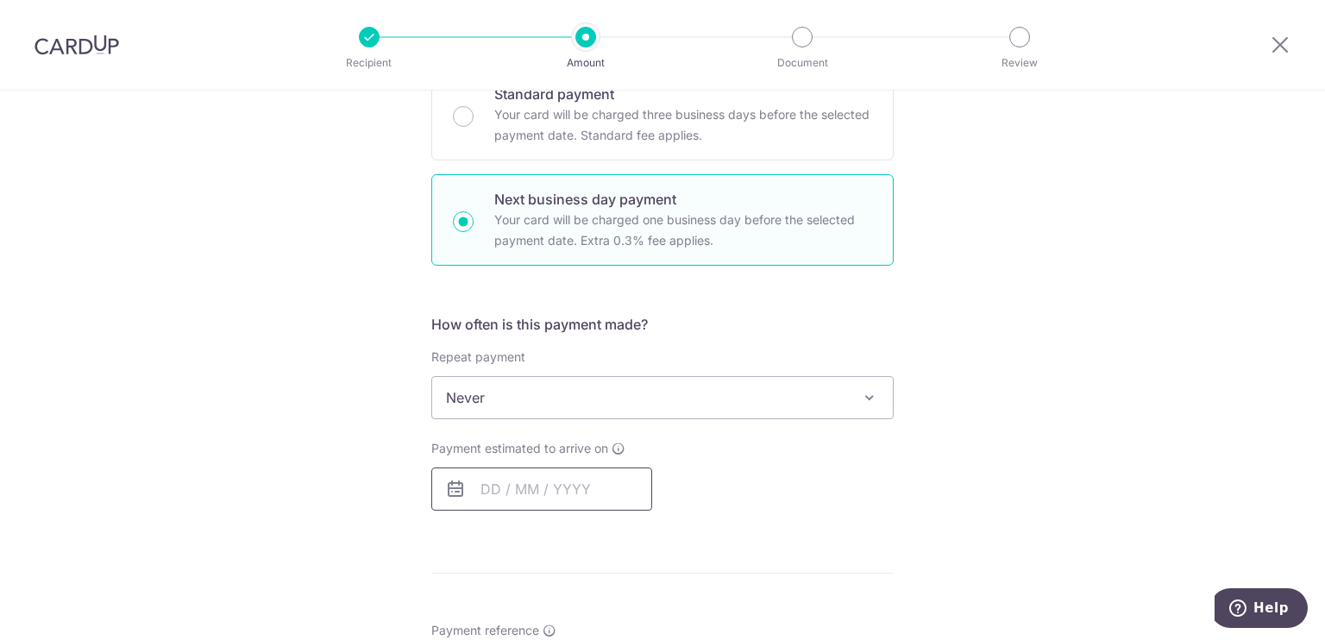
click at [489, 489] on input "text" at bounding box center [541, 489] width 221 height 43
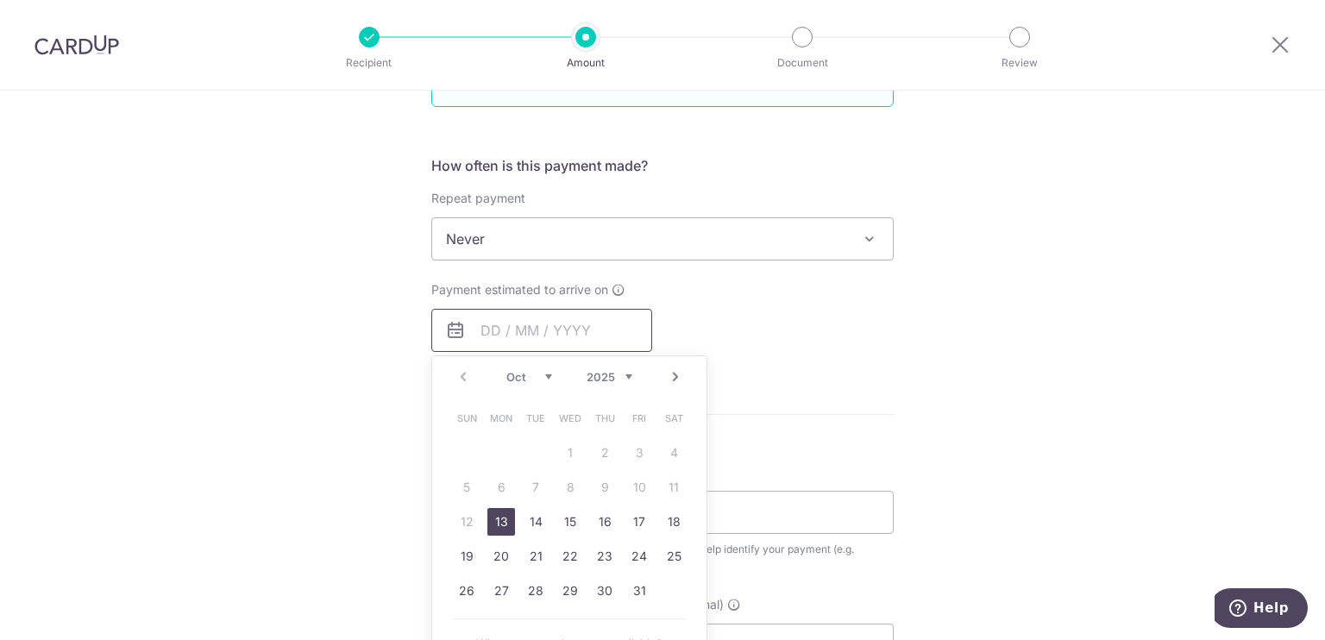
scroll to position [607, 0]
click at [490, 504] on link "13" at bounding box center [501, 518] width 28 height 28
type input "13/10/2025"
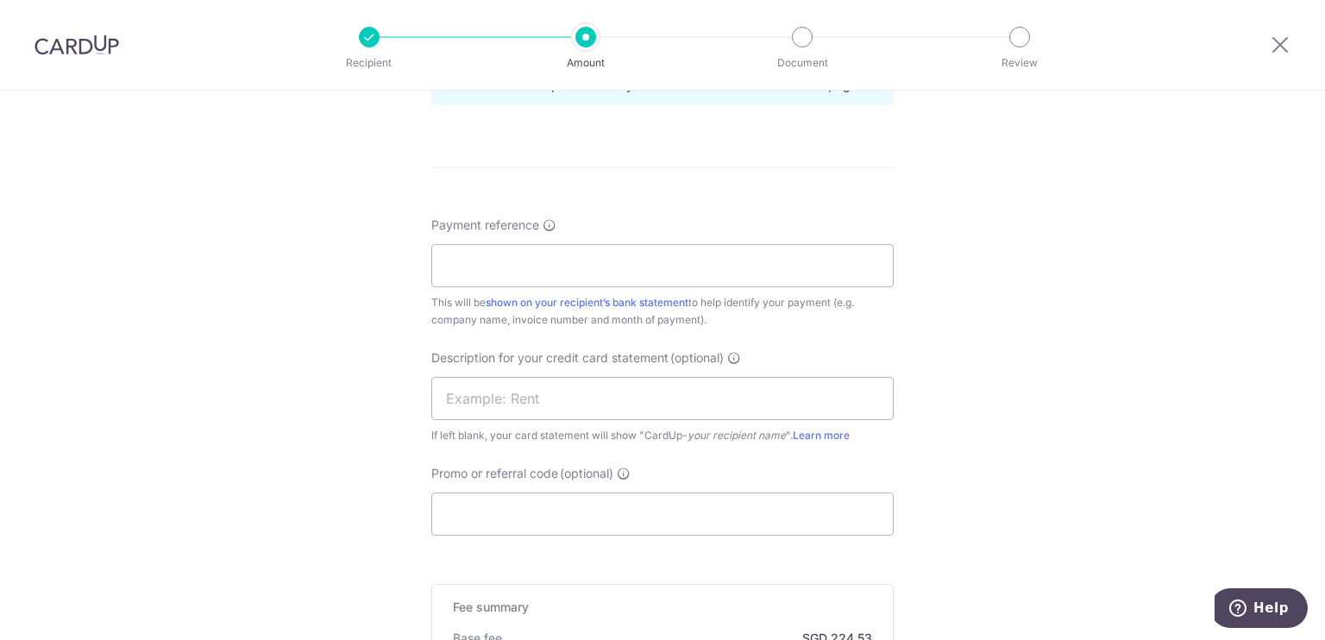
scroll to position [945, 0]
click at [510, 396] on input "text" at bounding box center [662, 397] width 462 height 43
paste input "GPO2510/0051"
click at [506, 399] on input "GPO2510/0051" at bounding box center [662, 397] width 462 height 43
type input "GPO25100051"
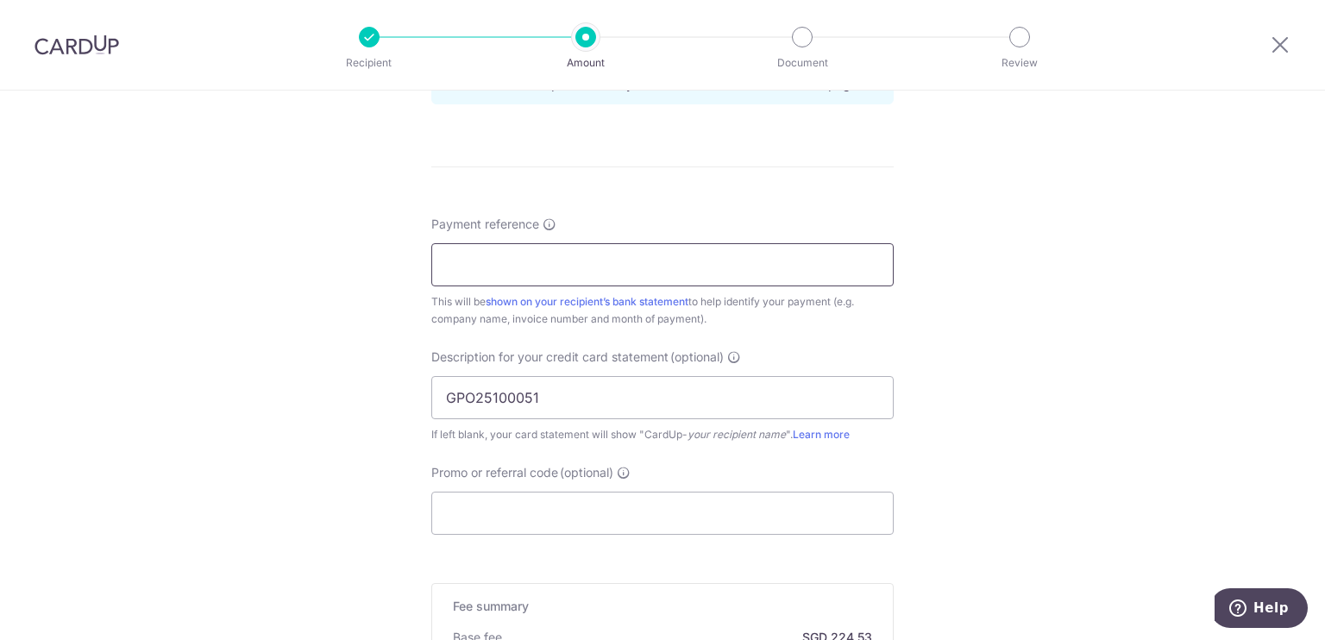
click at [499, 265] on input "Payment reference" at bounding box center [662, 264] width 462 height 43
paste input "GPO2510/0051"
click at [508, 264] on input "GPO2510/0051" at bounding box center [662, 264] width 462 height 43
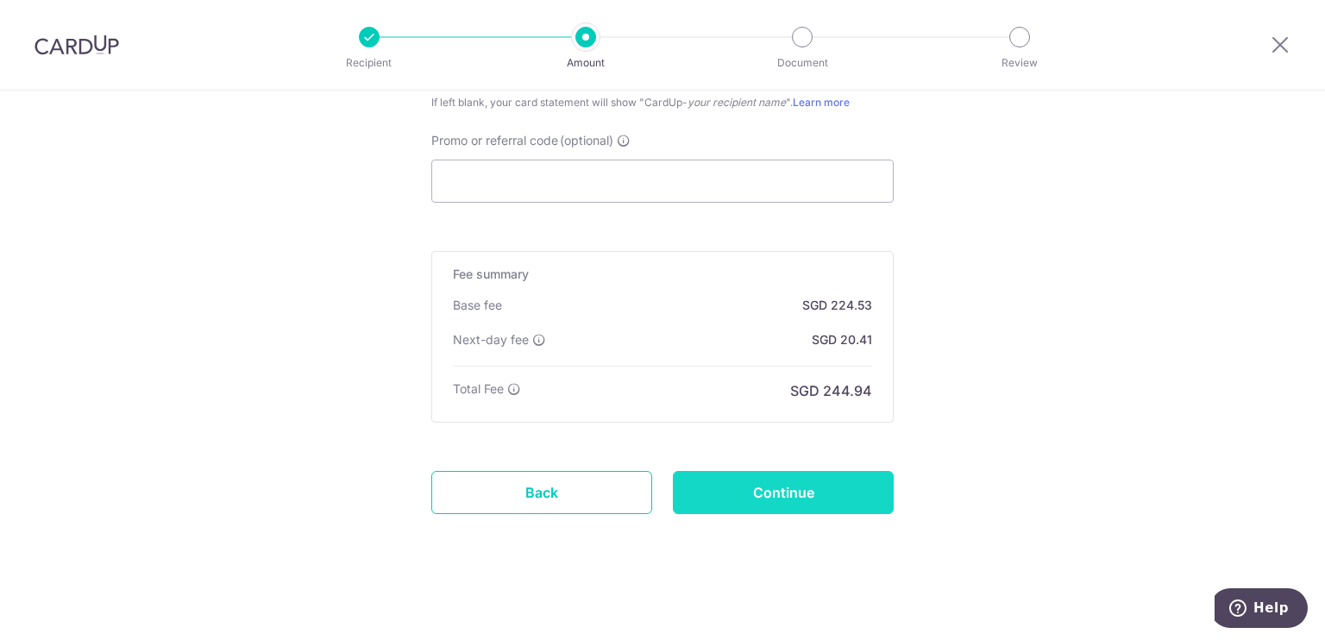
type input "GPO25100051"
click at [725, 474] on input "Continue" at bounding box center [783, 492] width 221 height 43
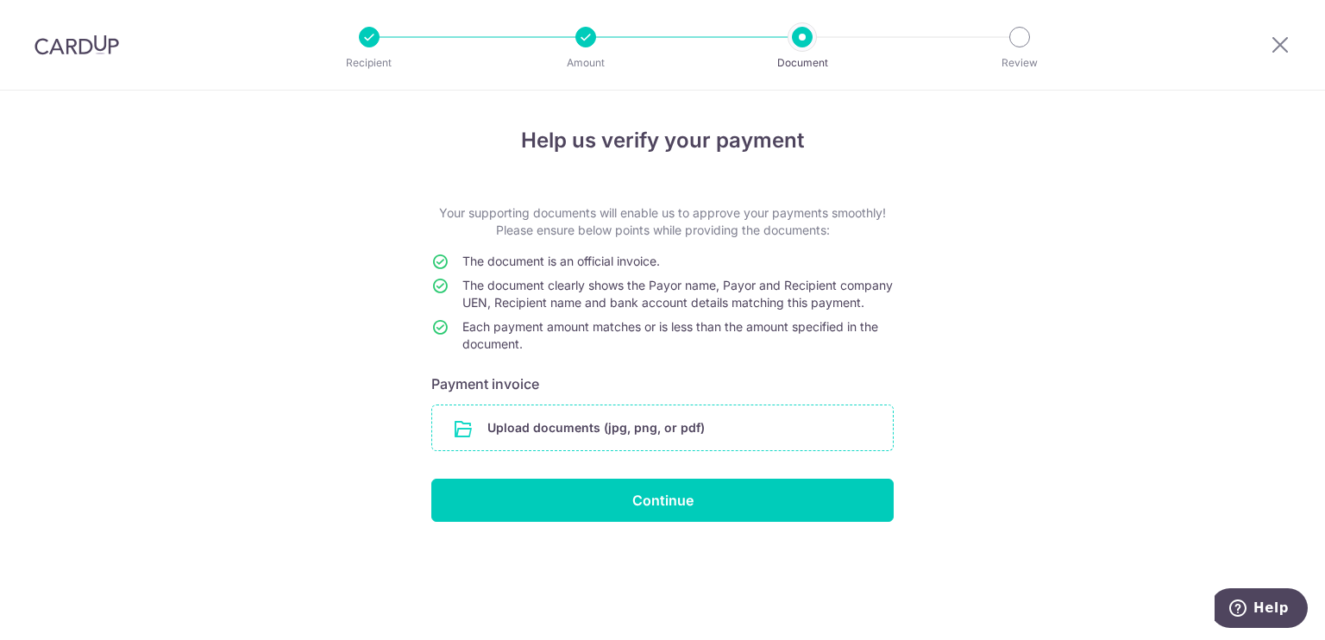
click at [652, 432] on input "file" at bounding box center [662, 427] width 461 height 45
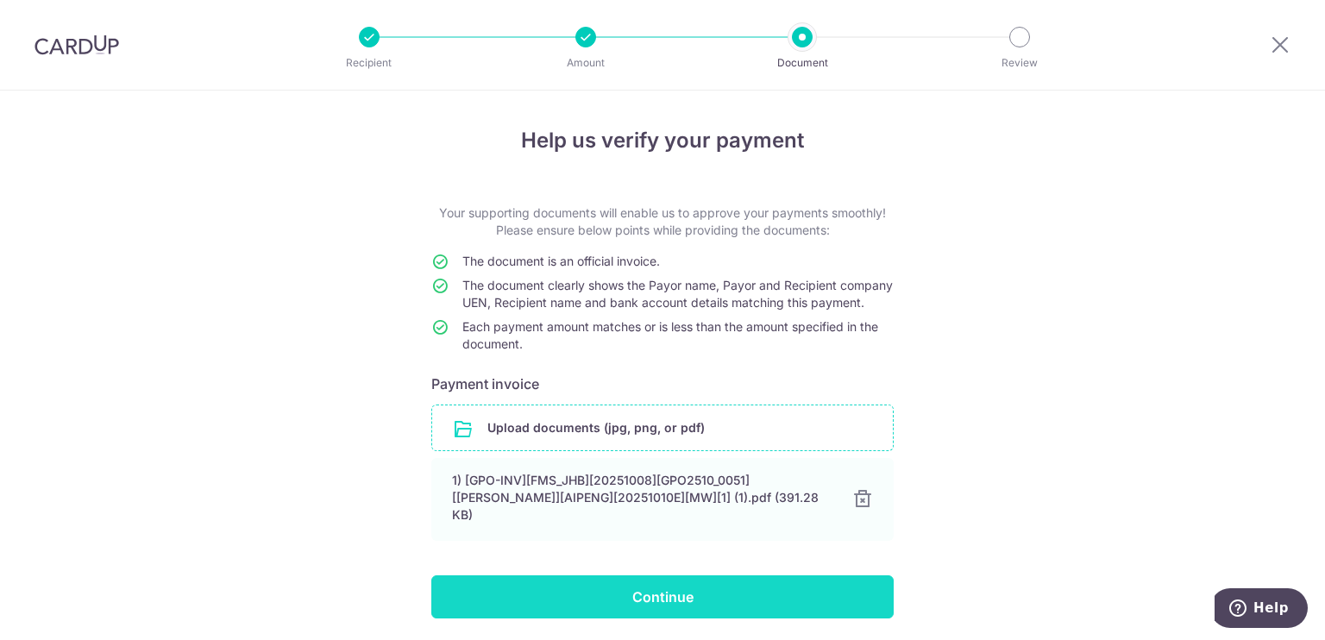
click at [719, 600] on input "Continue" at bounding box center [662, 596] width 462 height 43
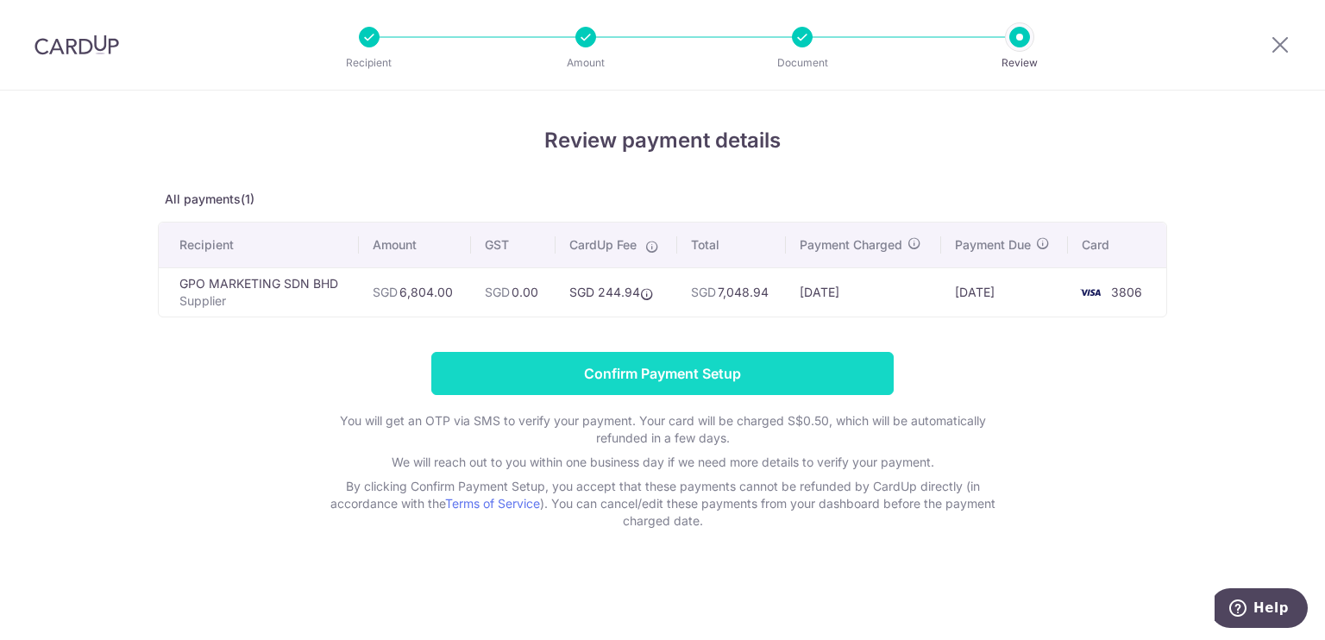
click at [712, 382] on input "Confirm Payment Setup" at bounding box center [662, 373] width 462 height 43
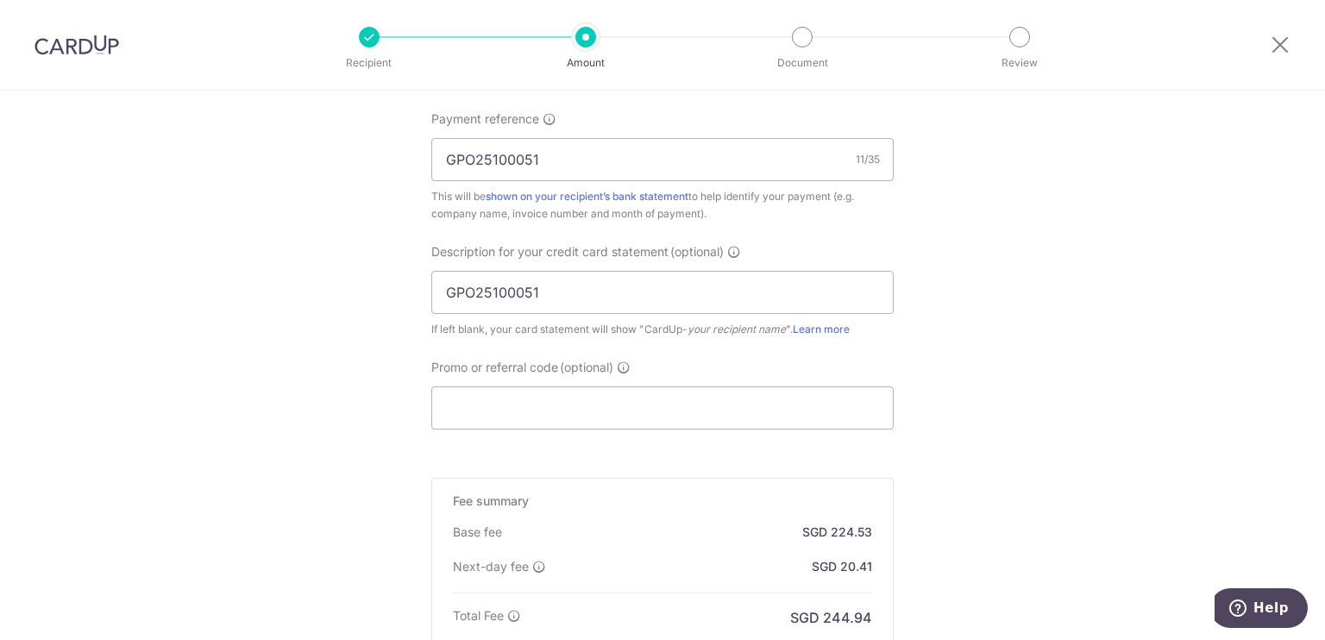
scroll to position [1348, 0]
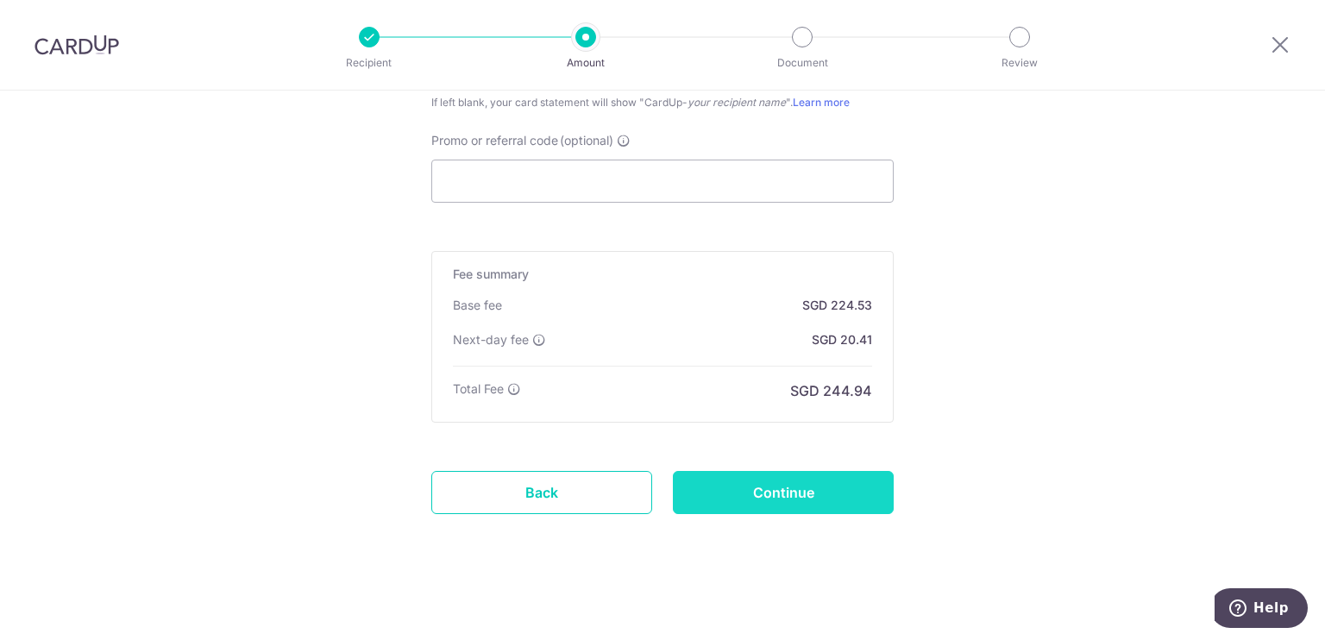
click at [716, 499] on input "Continue" at bounding box center [783, 492] width 221 height 43
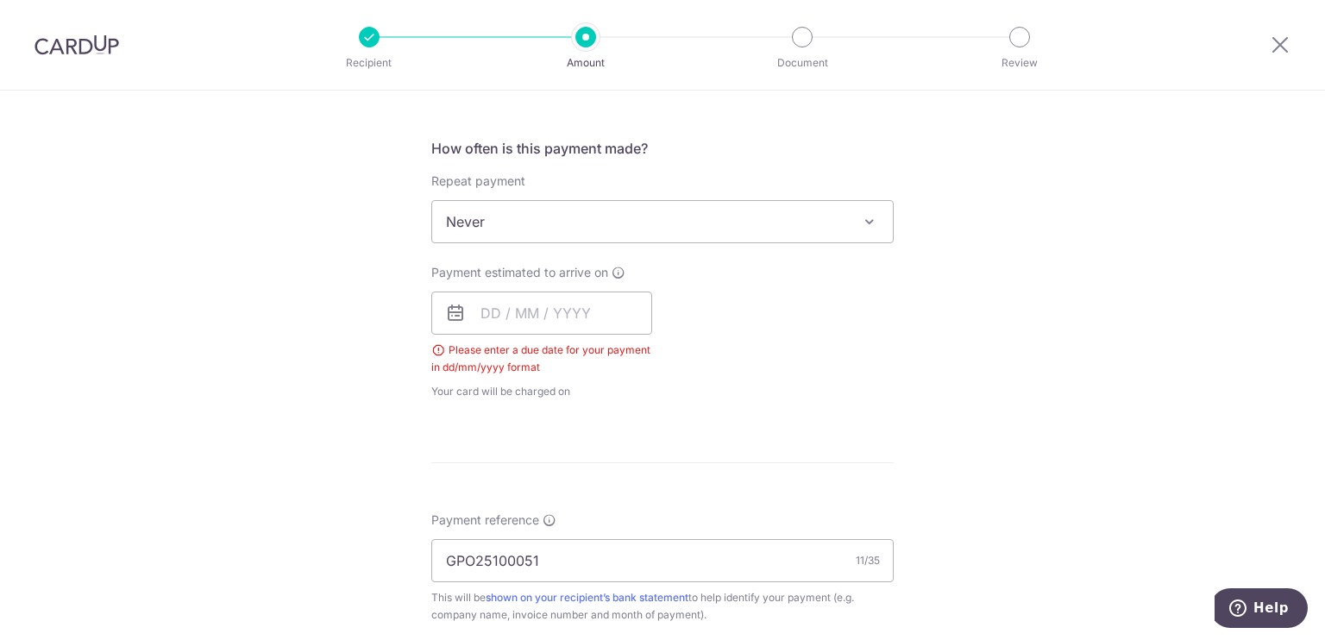
scroll to position [618, 0]
click at [577, 322] on input "text" at bounding box center [541, 314] width 221 height 43
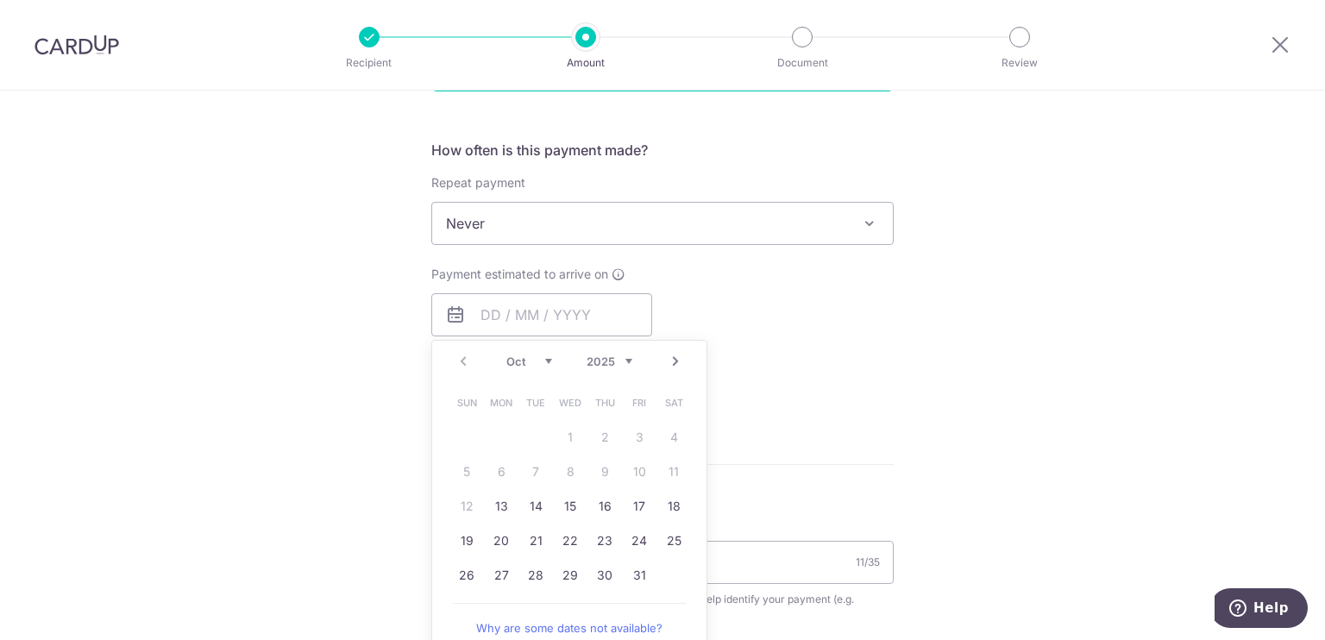
click at [507, 506] on link "13" at bounding box center [501, 507] width 28 height 28
type input "[DATE]"
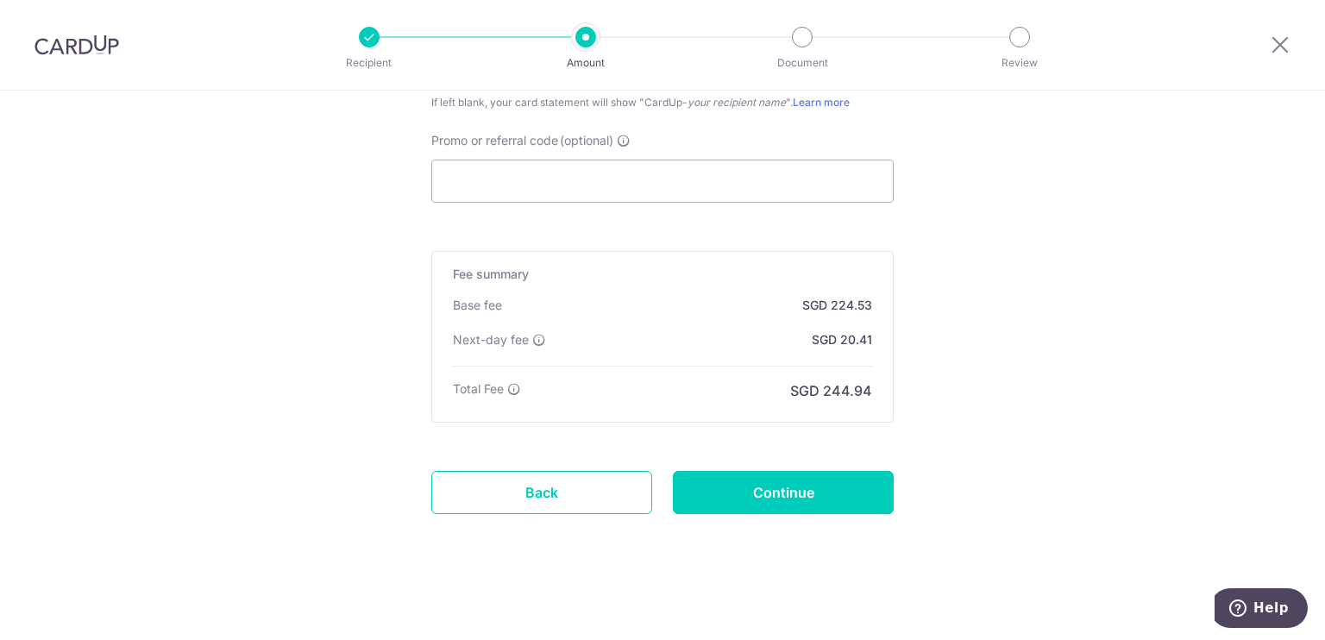
scroll to position [1275, 0]
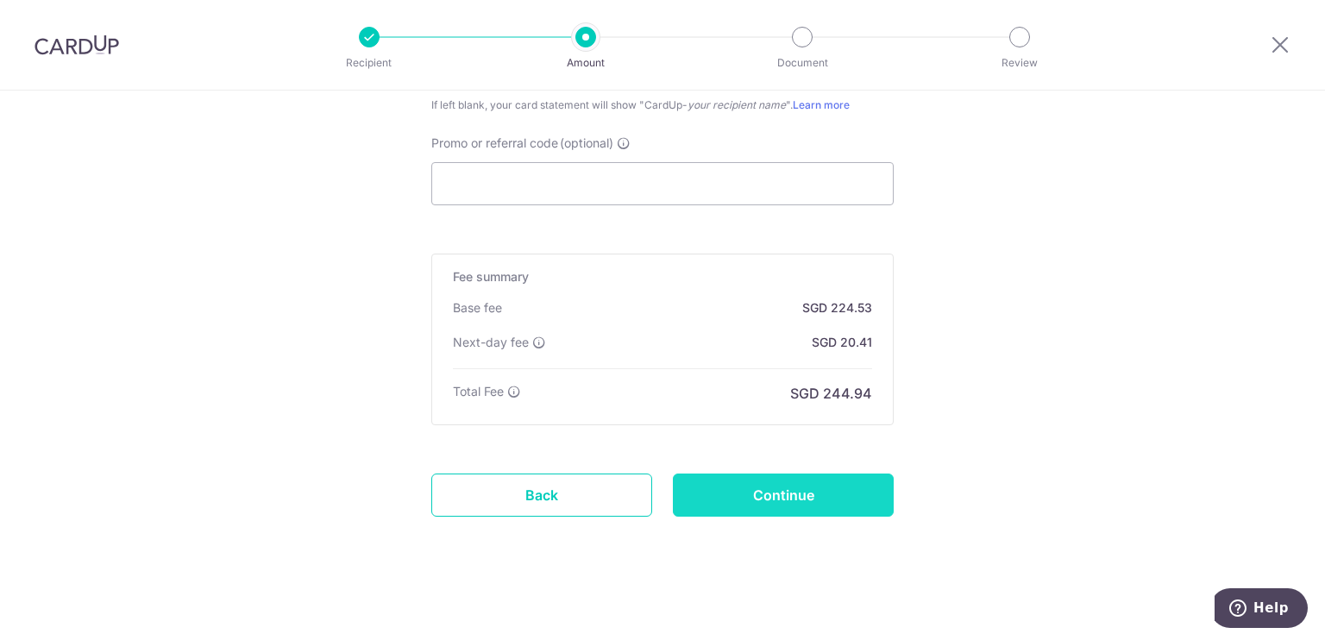
click at [780, 482] on input "Continue" at bounding box center [783, 495] width 221 height 43
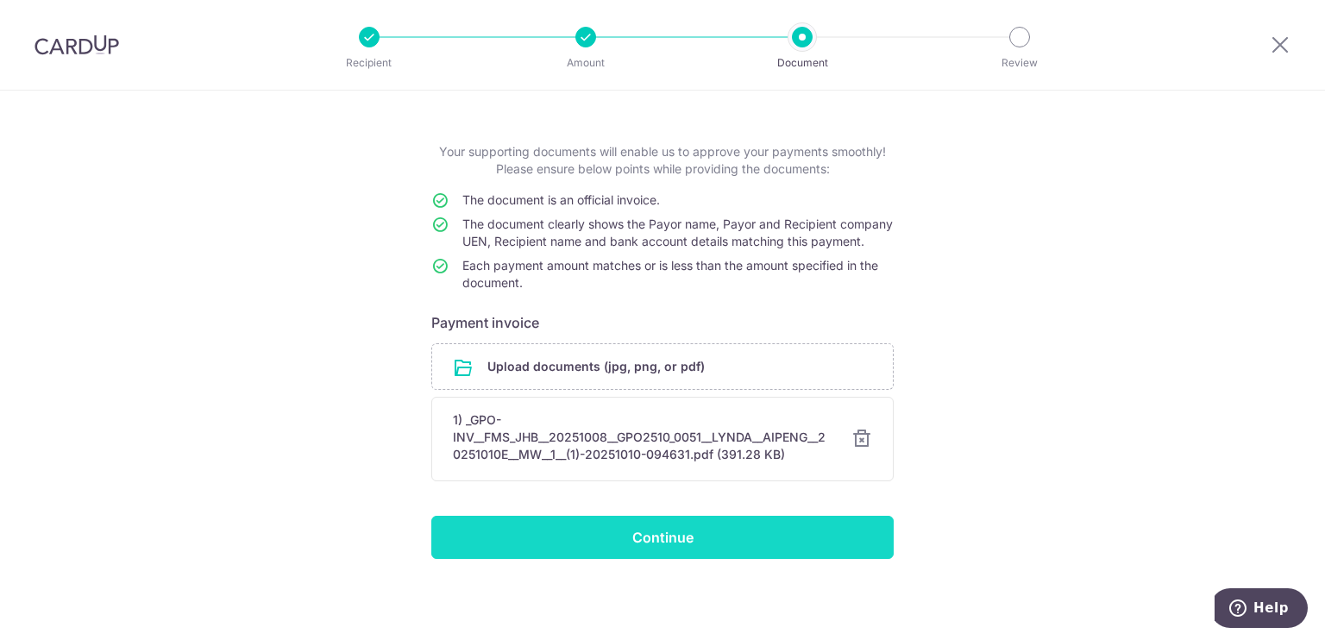
scroll to position [72, 0]
click at [700, 541] on input "Continue" at bounding box center [662, 537] width 462 height 43
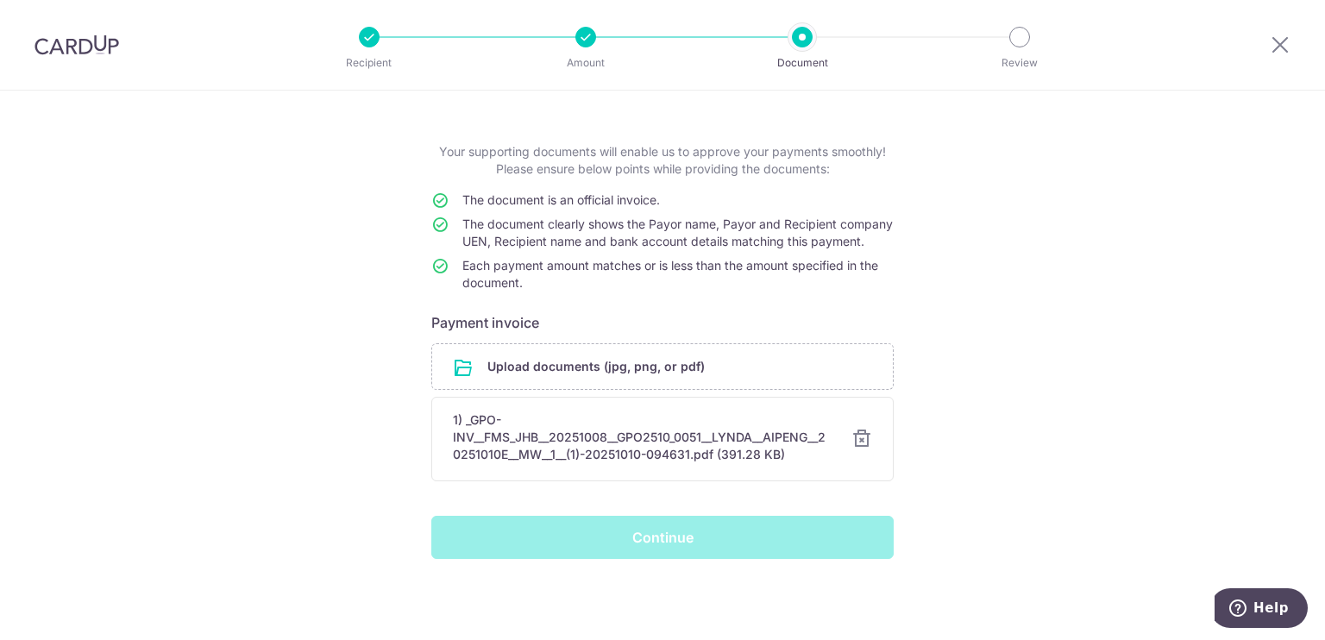
scroll to position [0, 0]
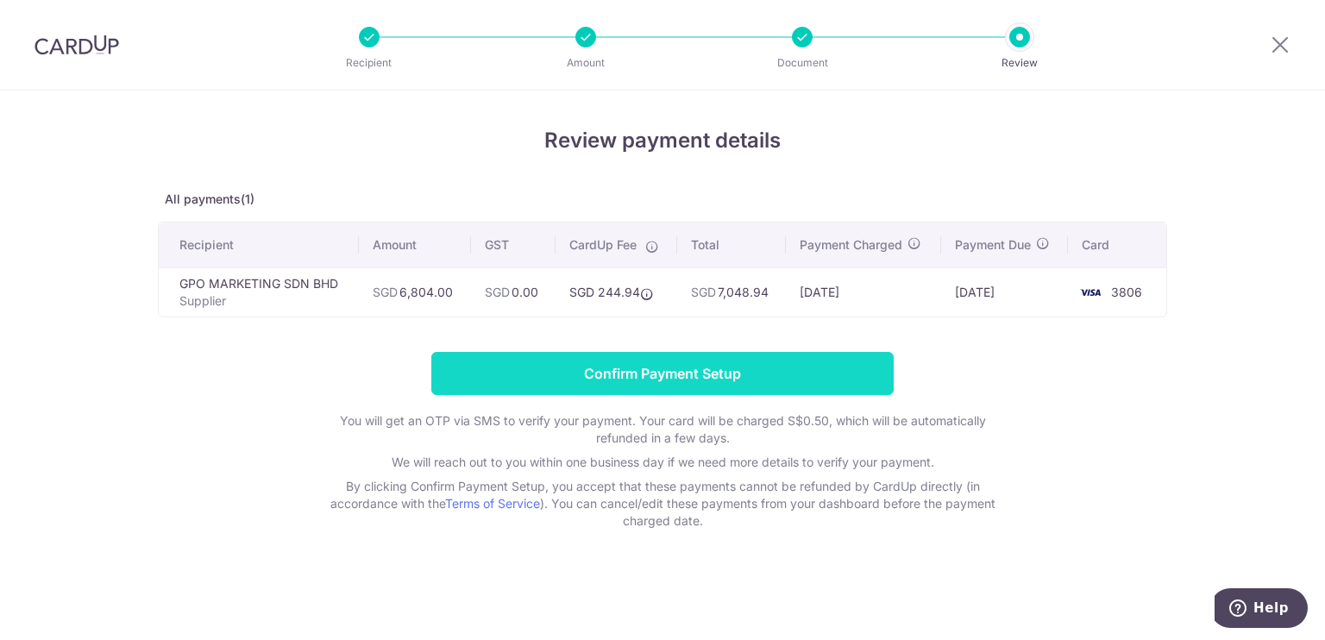
click at [786, 357] on input "Confirm Payment Setup" at bounding box center [662, 373] width 462 height 43
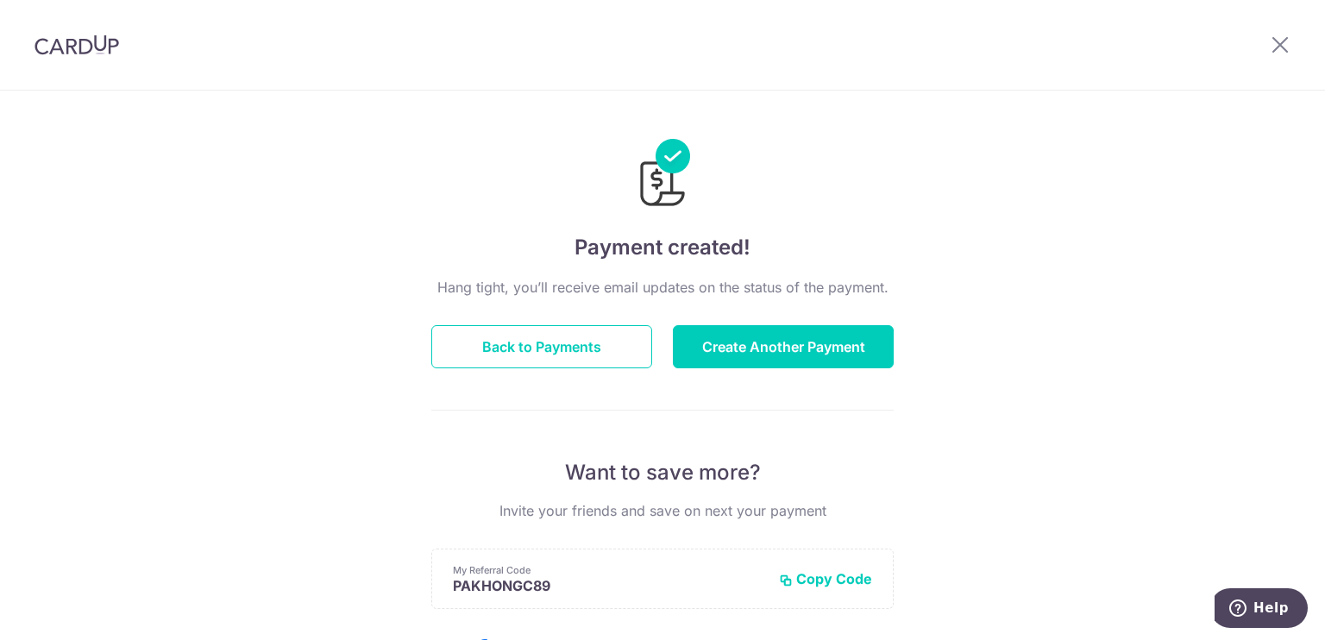
click at [69, 52] on img at bounding box center [77, 45] width 85 height 21
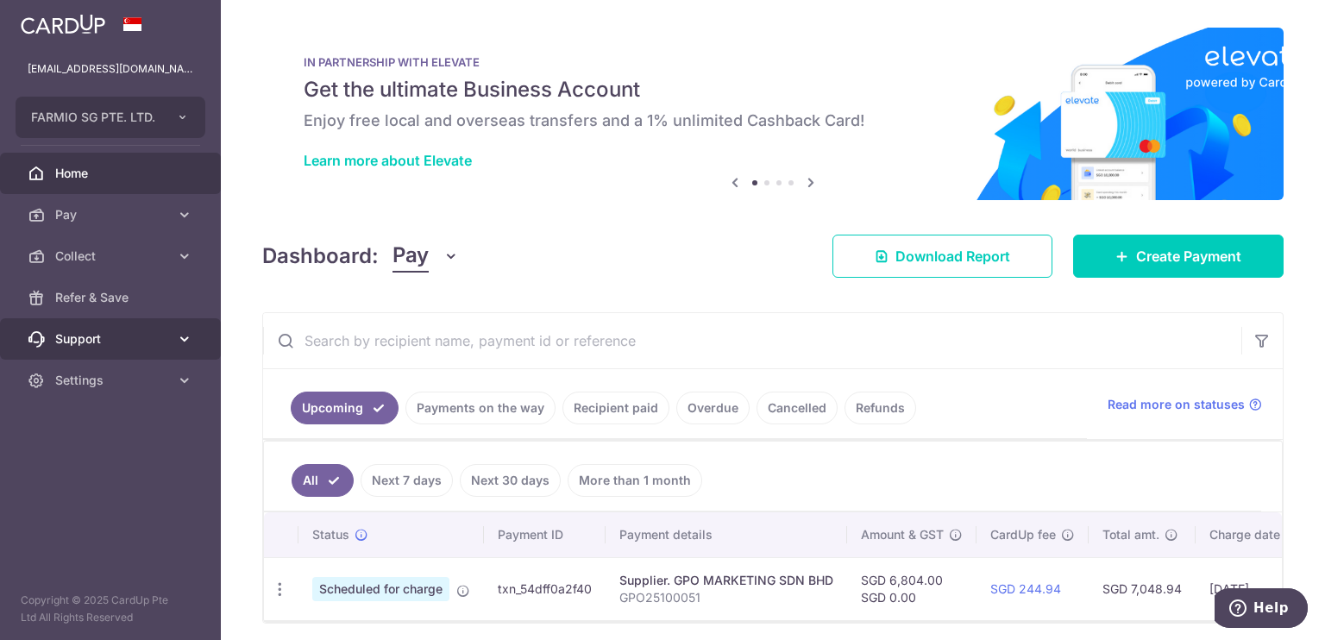
click at [134, 351] on link "Support" at bounding box center [110, 338] width 221 height 41
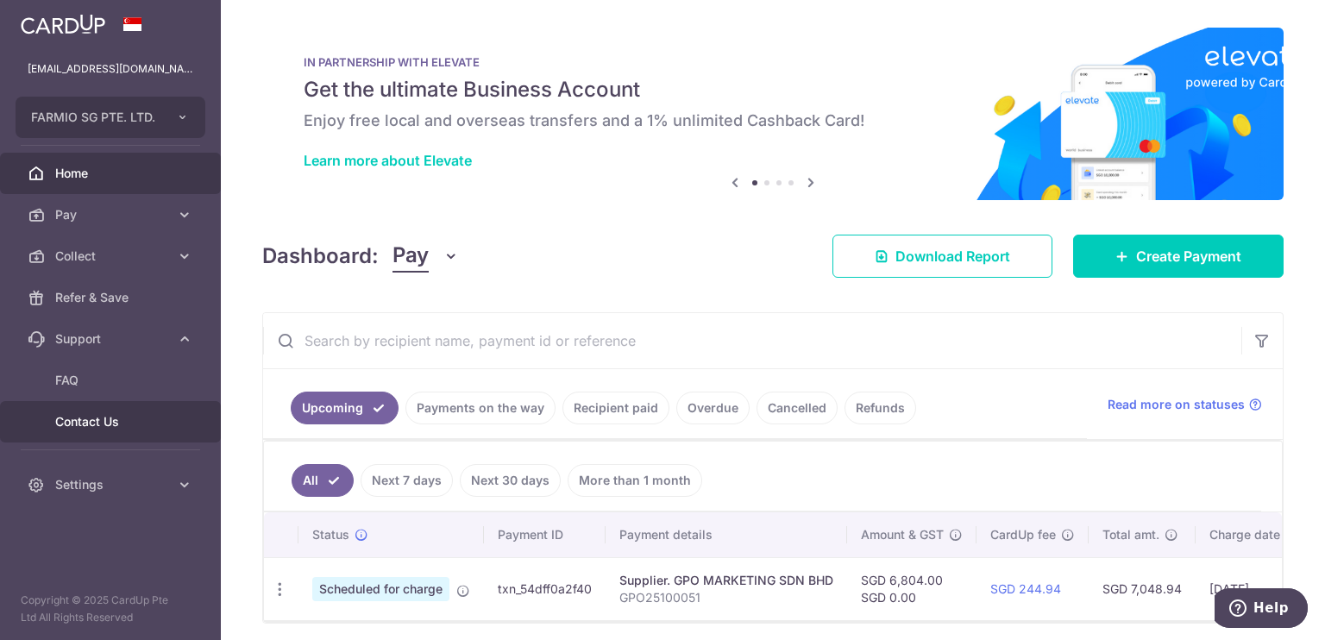
click at [85, 421] on span "Contact Us" at bounding box center [112, 421] width 114 height 17
